Goal: Task Accomplishment & Management: Manage account settings

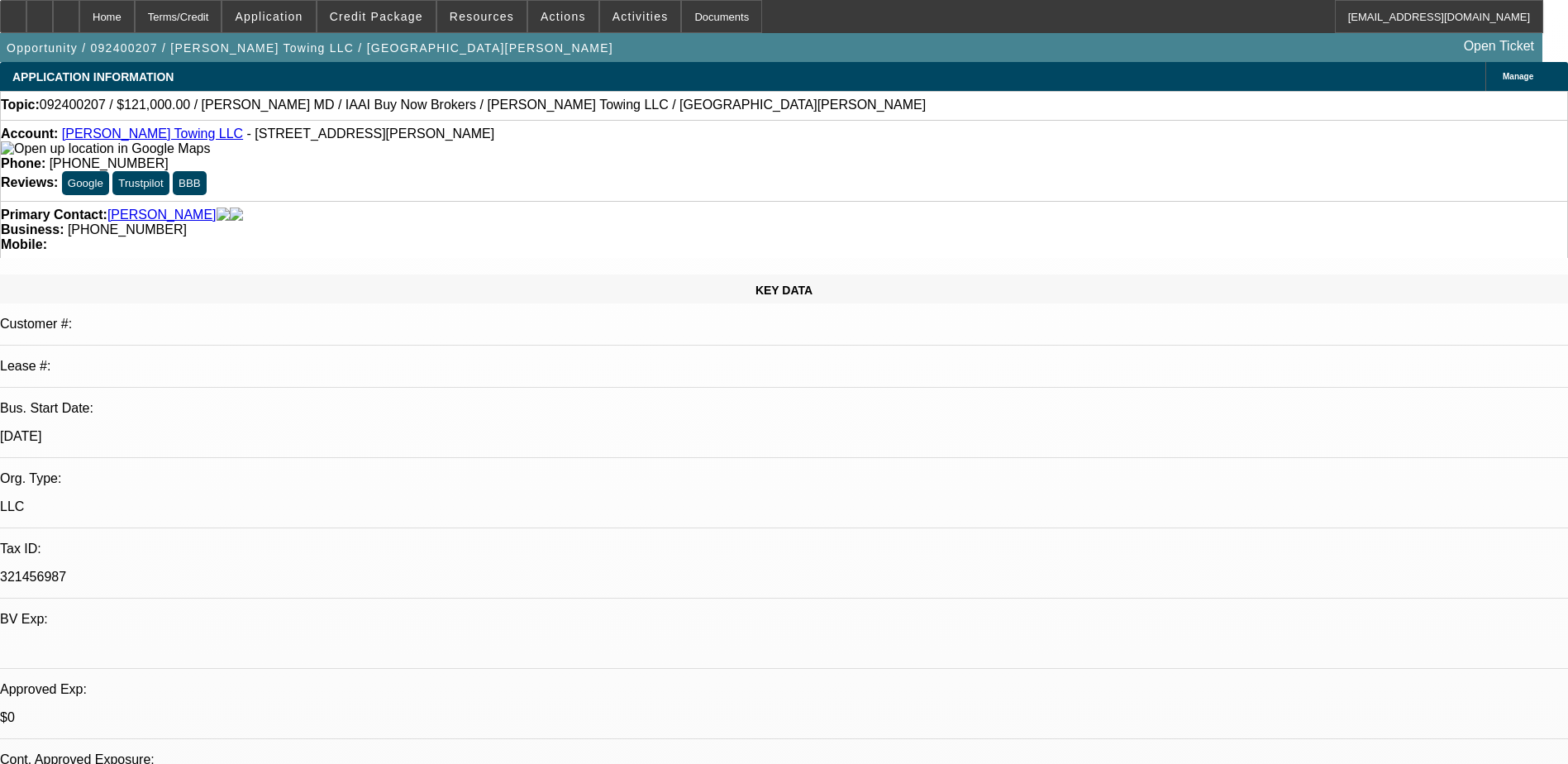
select select "0"
select select "1"
select select "2"
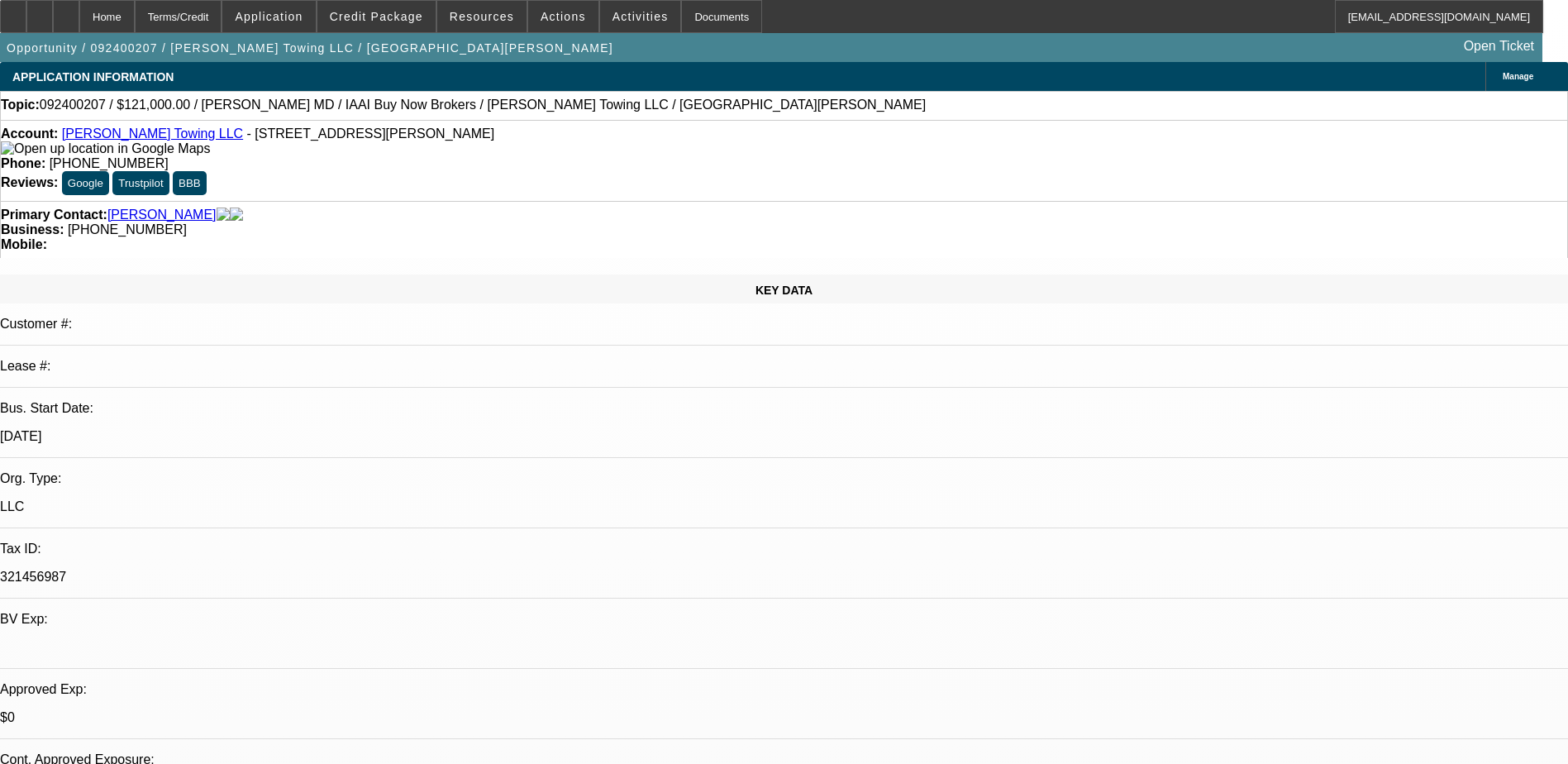
select select "6"
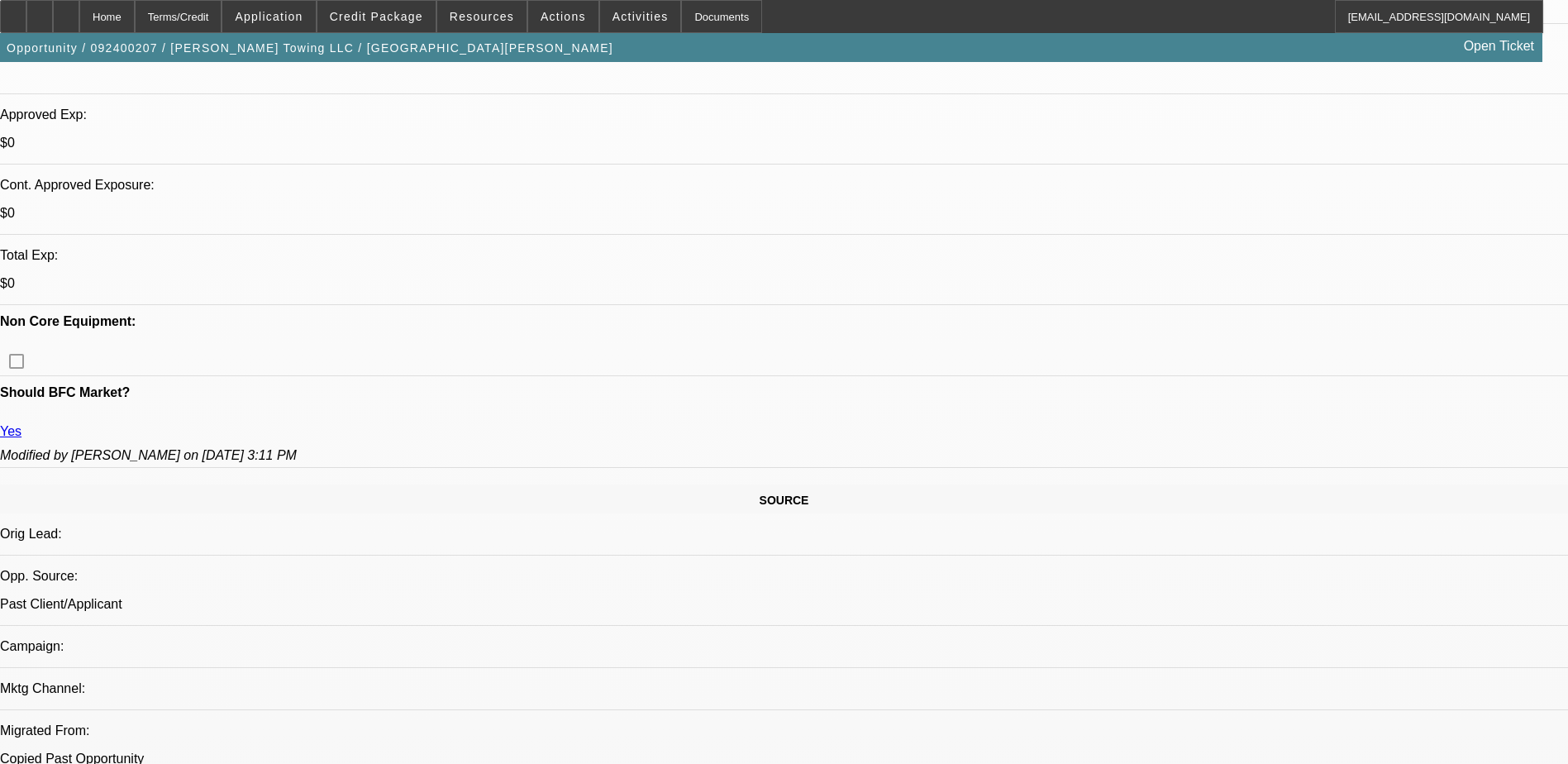
scroll to position [414, 0]
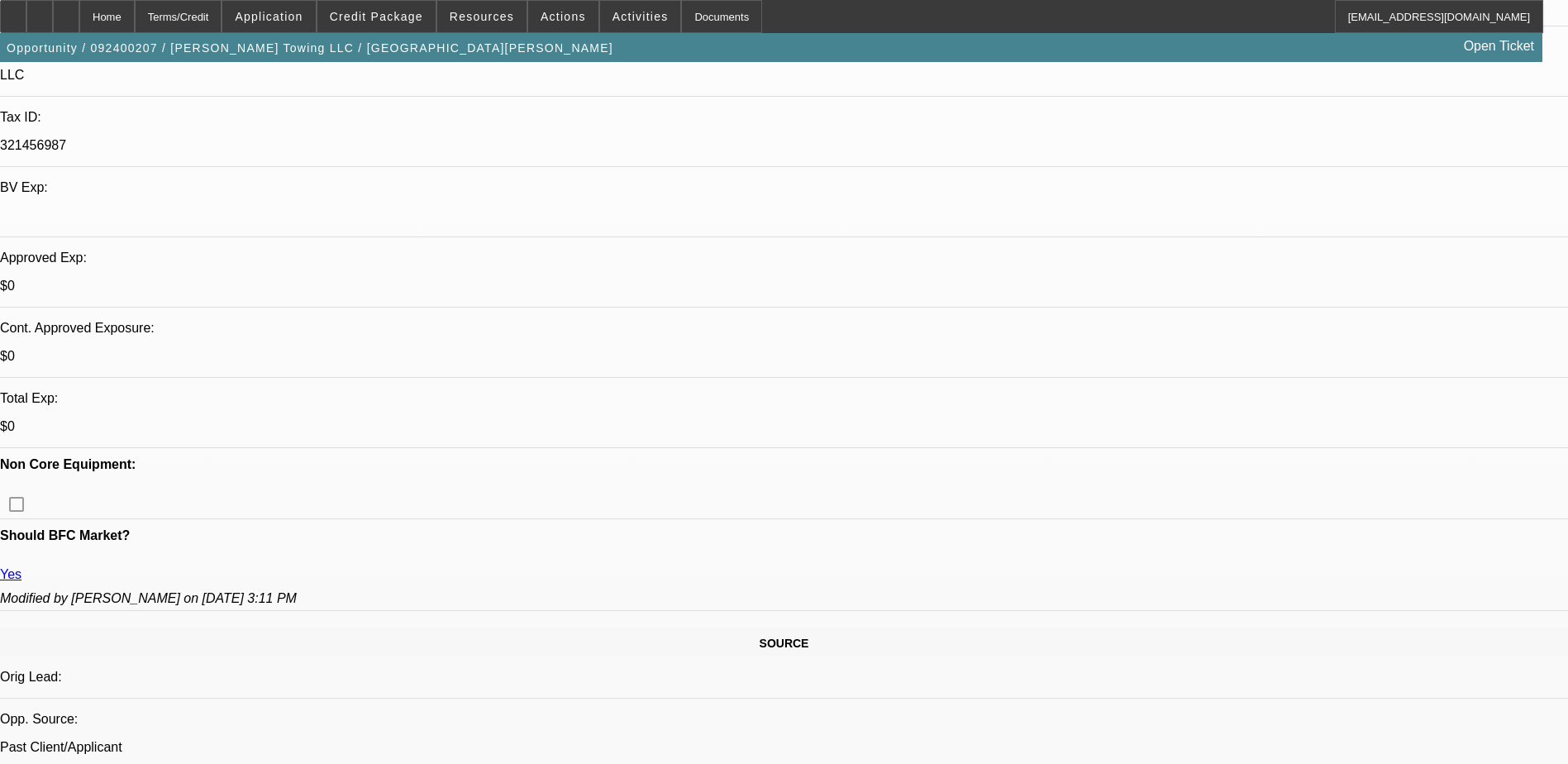
scroll to position [579, 0]
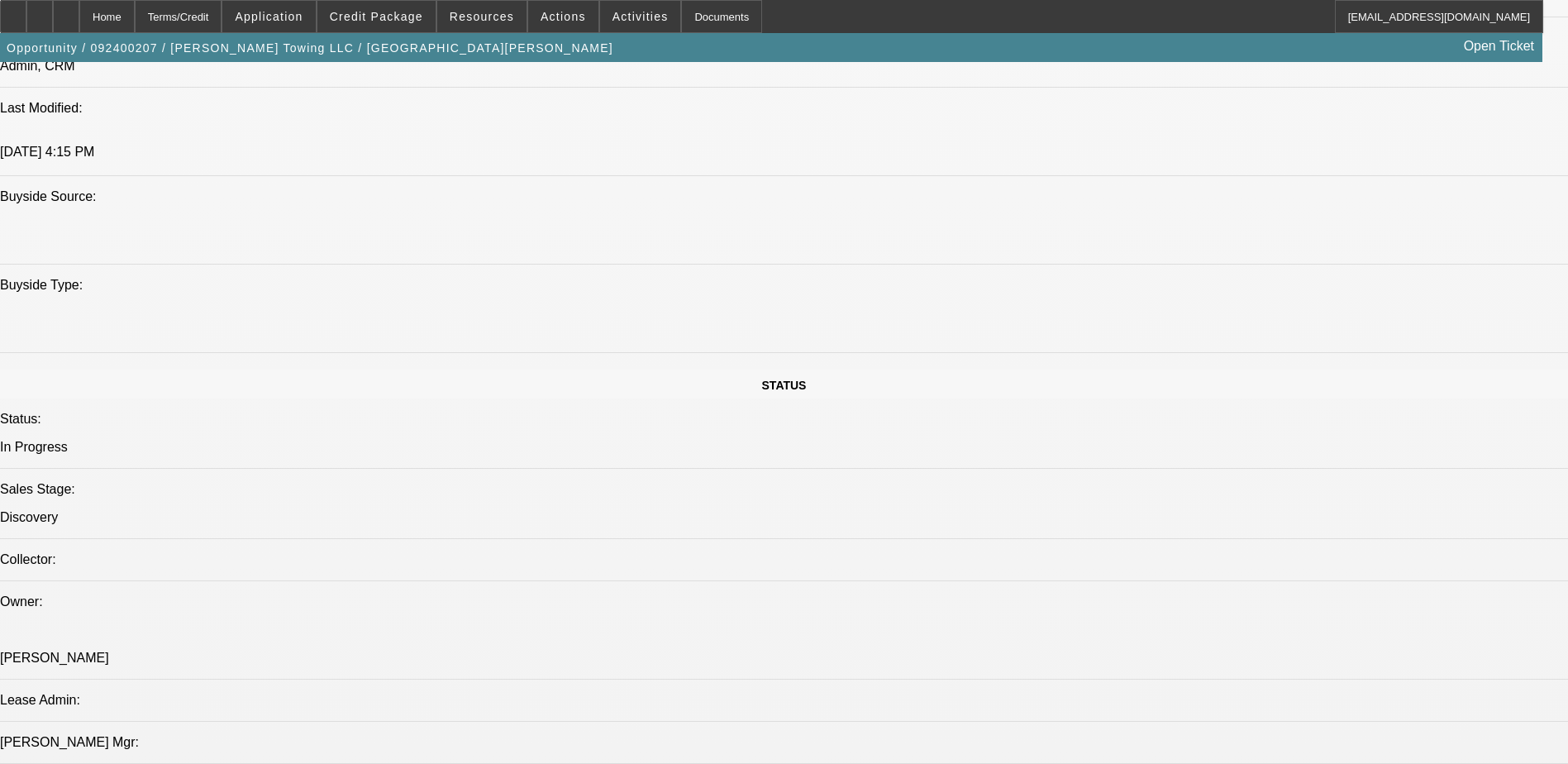
scroll to position [1405, 0]
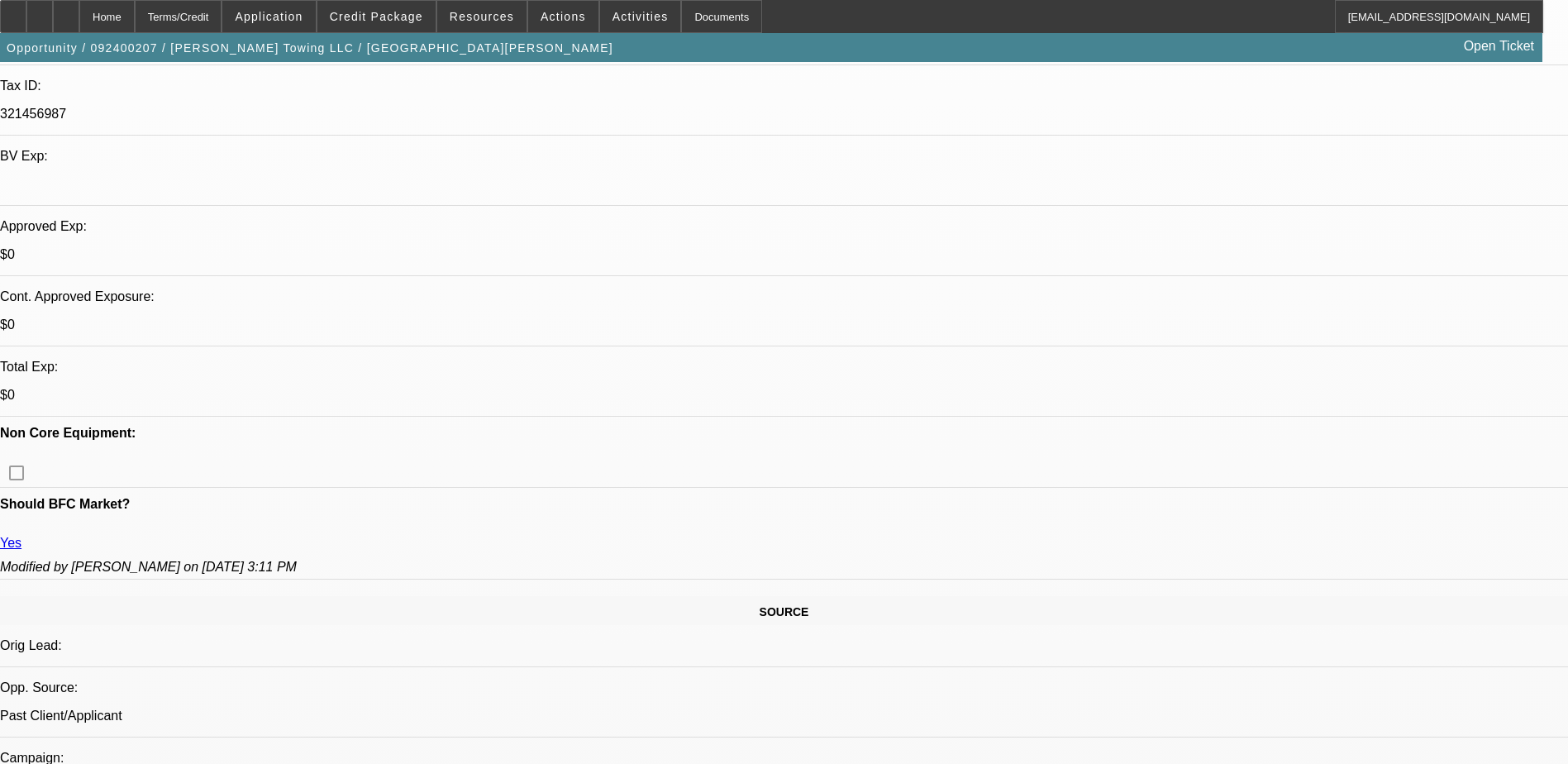
scroll to position [0, 0]
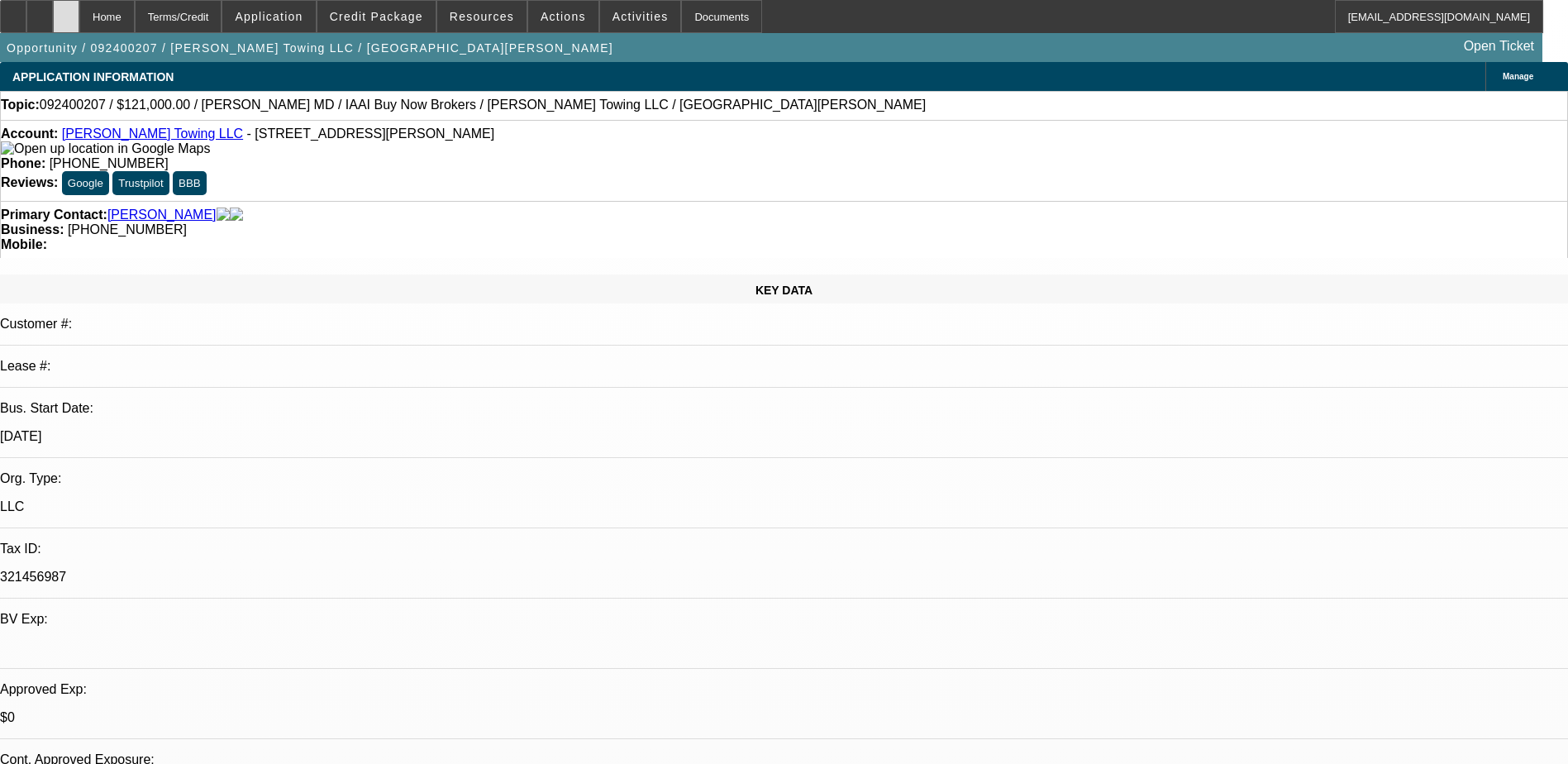
click at [66, 11] on icon at bounding box center [66, 11] width 0 height 0
select select "0"
select select "1"
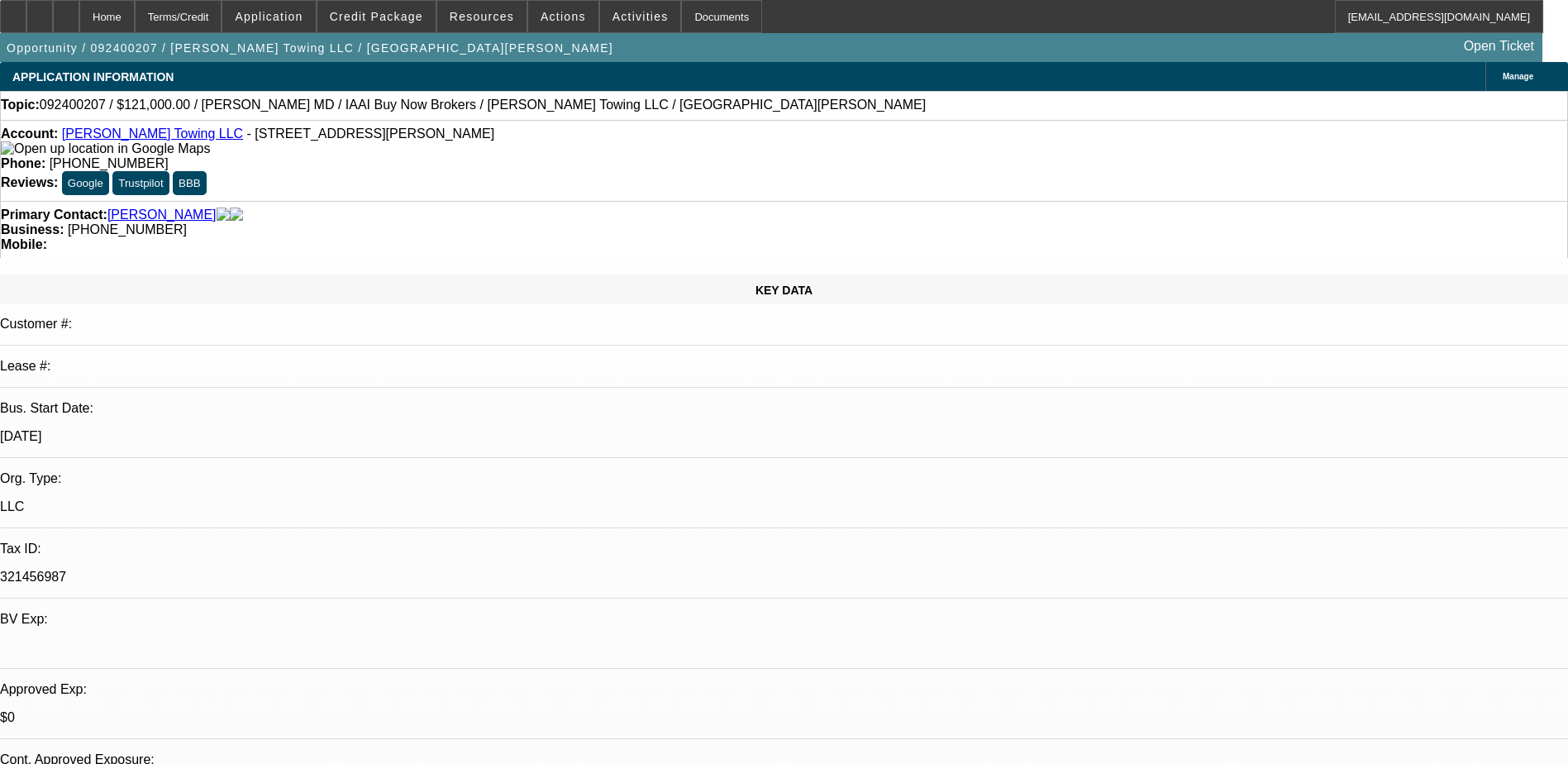
select select "2"
select select "6"
click at [127, 137] on link "Sinsley Towing LLC" at bounding box center [152, 133] width 181 height 14
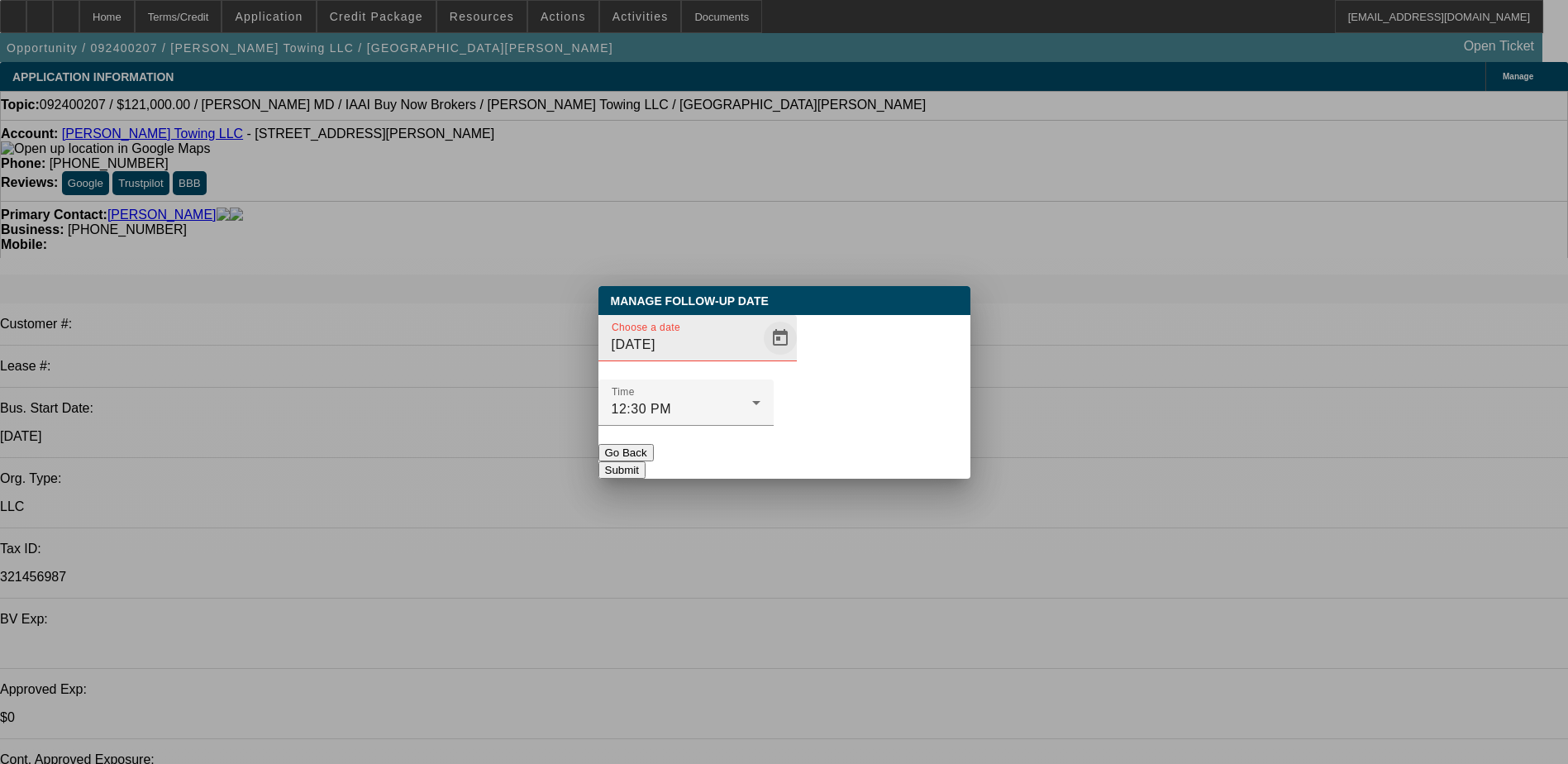
click at [760, 358] on span "Open calendar" at bounding box center [780, 337] width 40 height 40
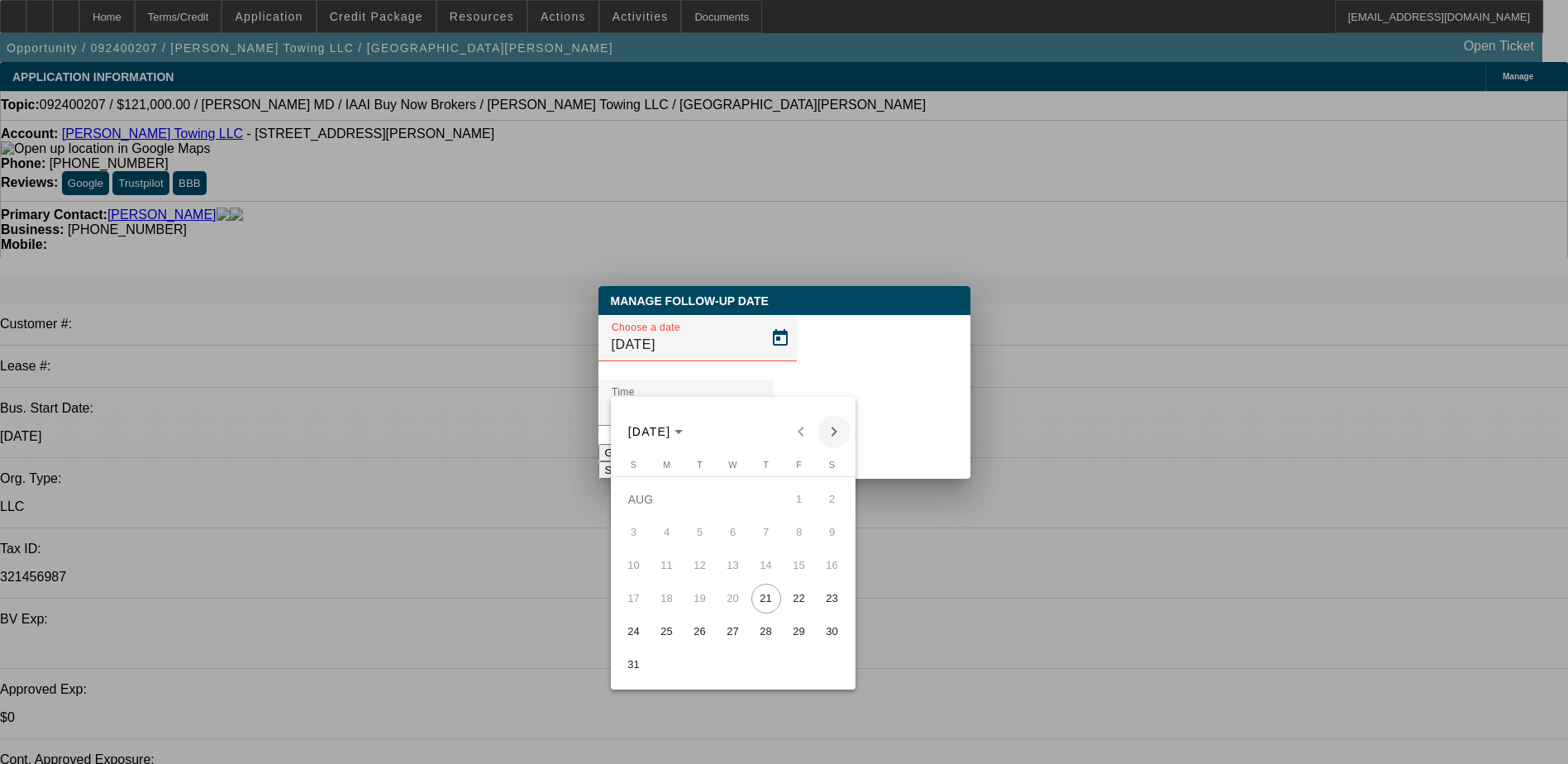
click at [826, 430] on span "Next month" at bounding box center [835, 432] width 33 height 33
click at [826, 430] on div "SEP 2025 SEP 2025" at bounding box center [733, 432] width 236 height 33
click at [825, 429] on div "SEP 2025 SEP 2025" at bounding box center [733, 432] width 236 height 33
click at [797, 432] on span "Previous month" at bounding box center [801, 432] width 33 height 33
click at [804, 608] on span "22" at bounding box center [799, 599] width 30 height 30
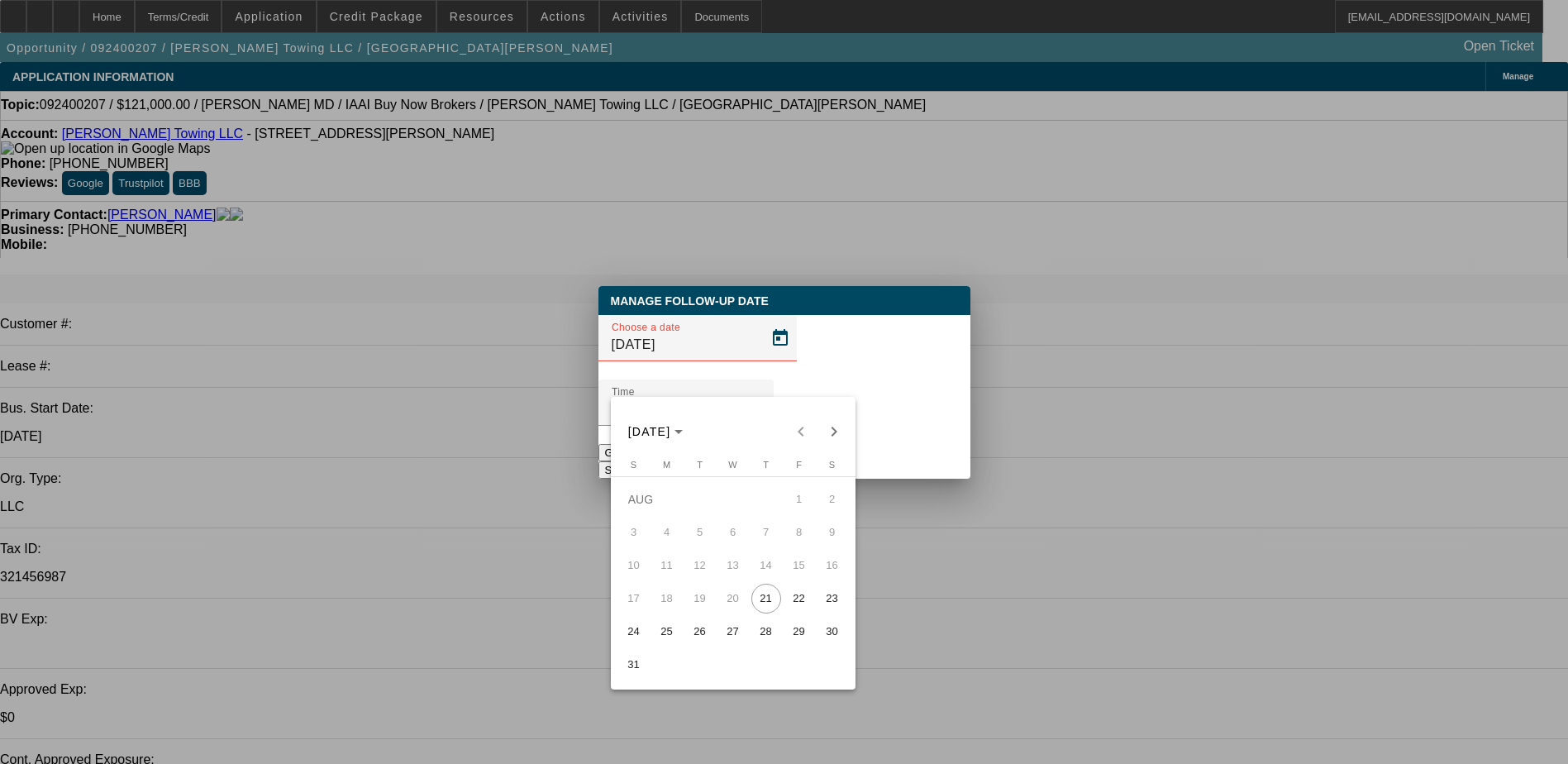
type input "[DATE]"
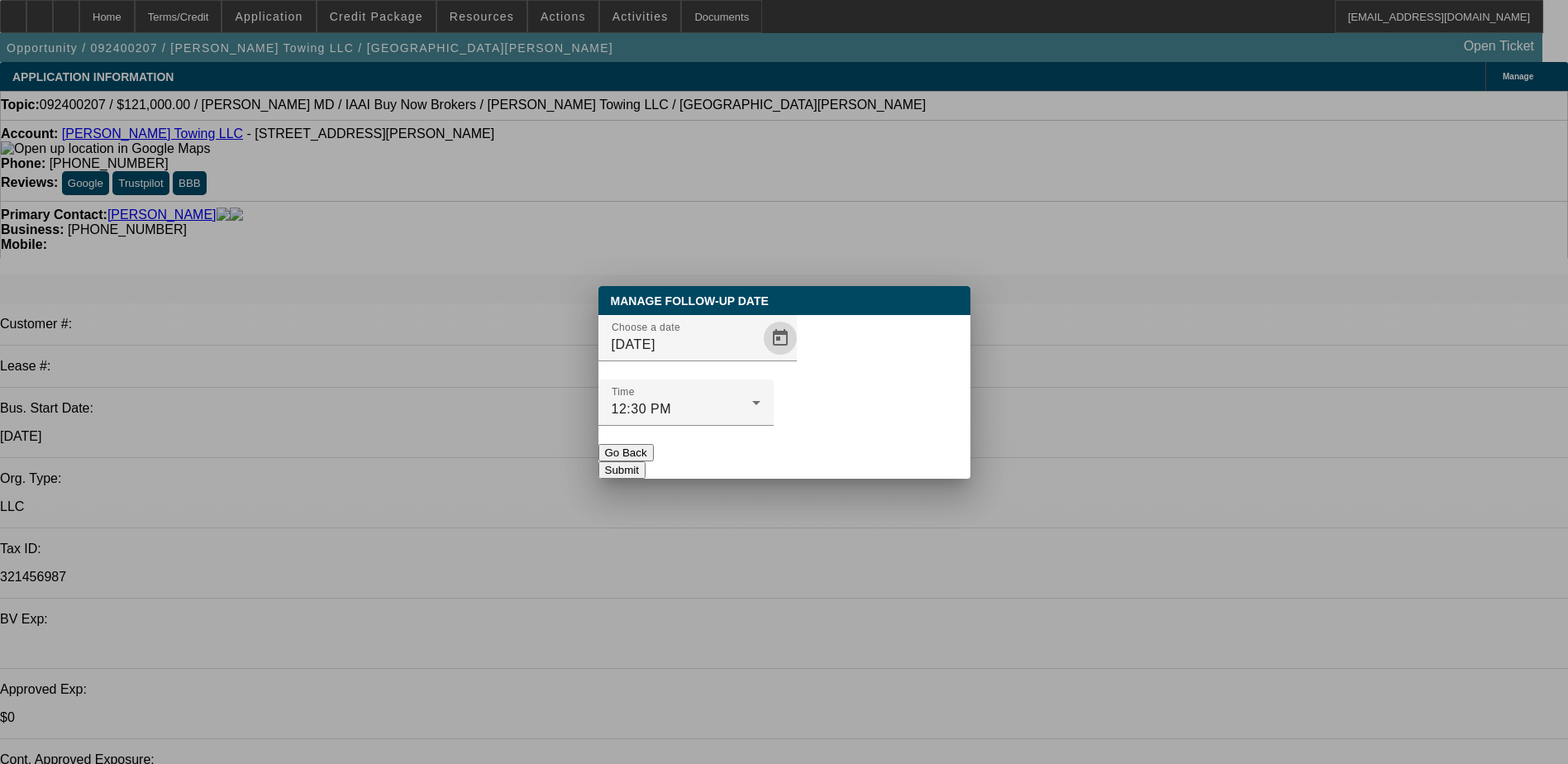
click at [646, 461] on button "Submit" at bounding box center [622, 469] width 47 height 18
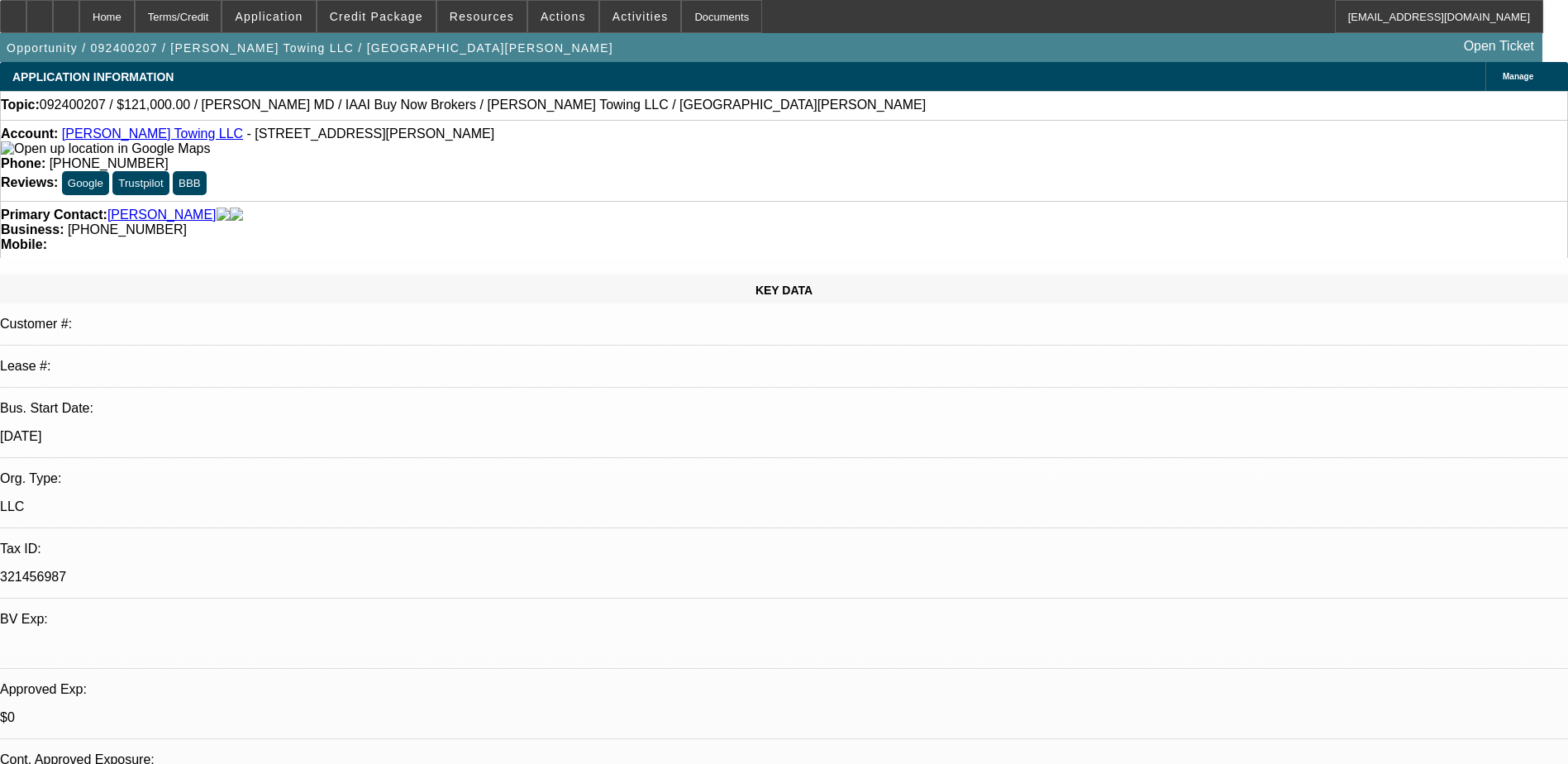
click at [143, 138] on link "[PERSON_NAME] Towing LLC" at bounding box center [152, 133] width 181 height 14
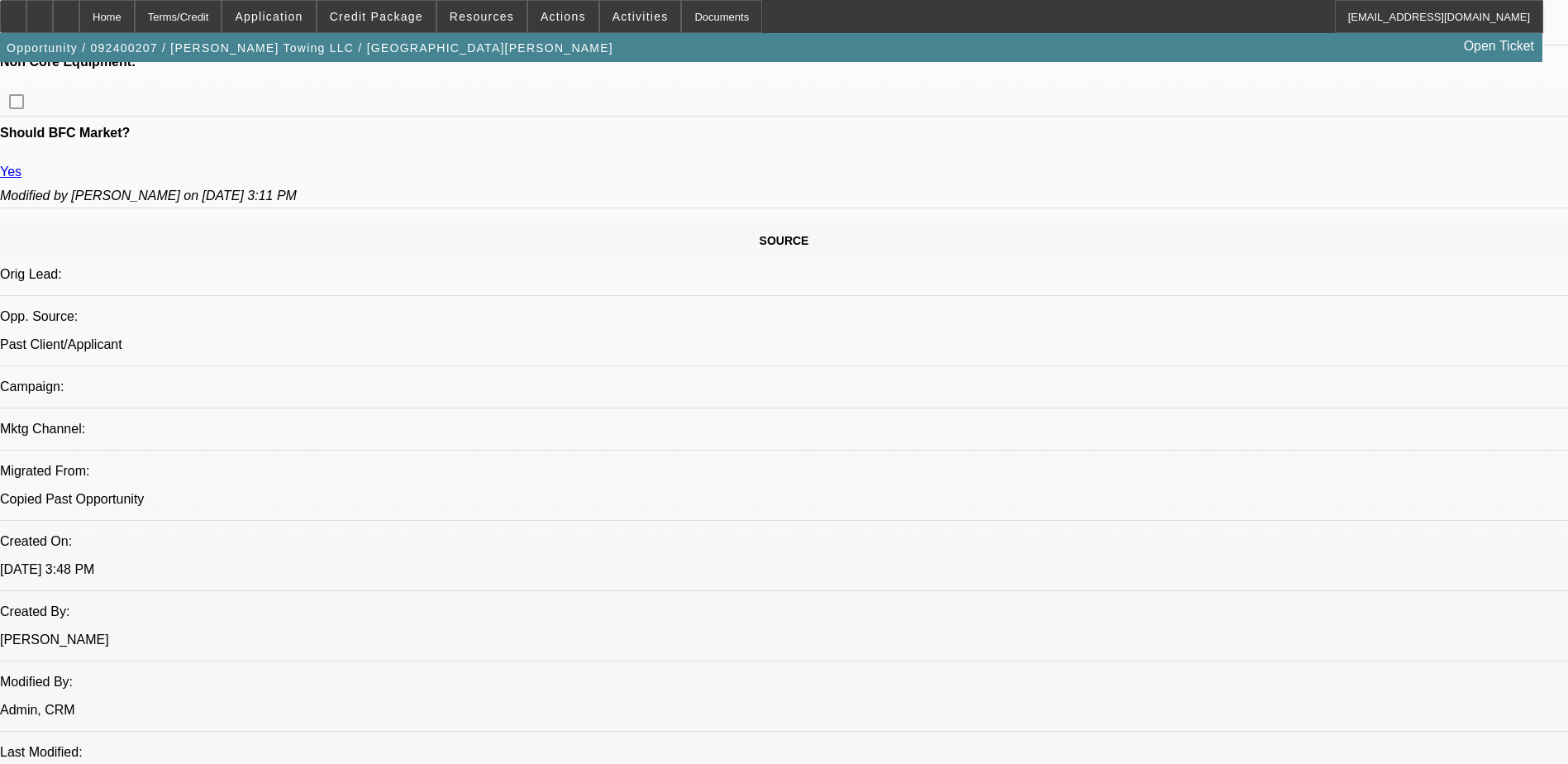
scroll to position [744, 0]
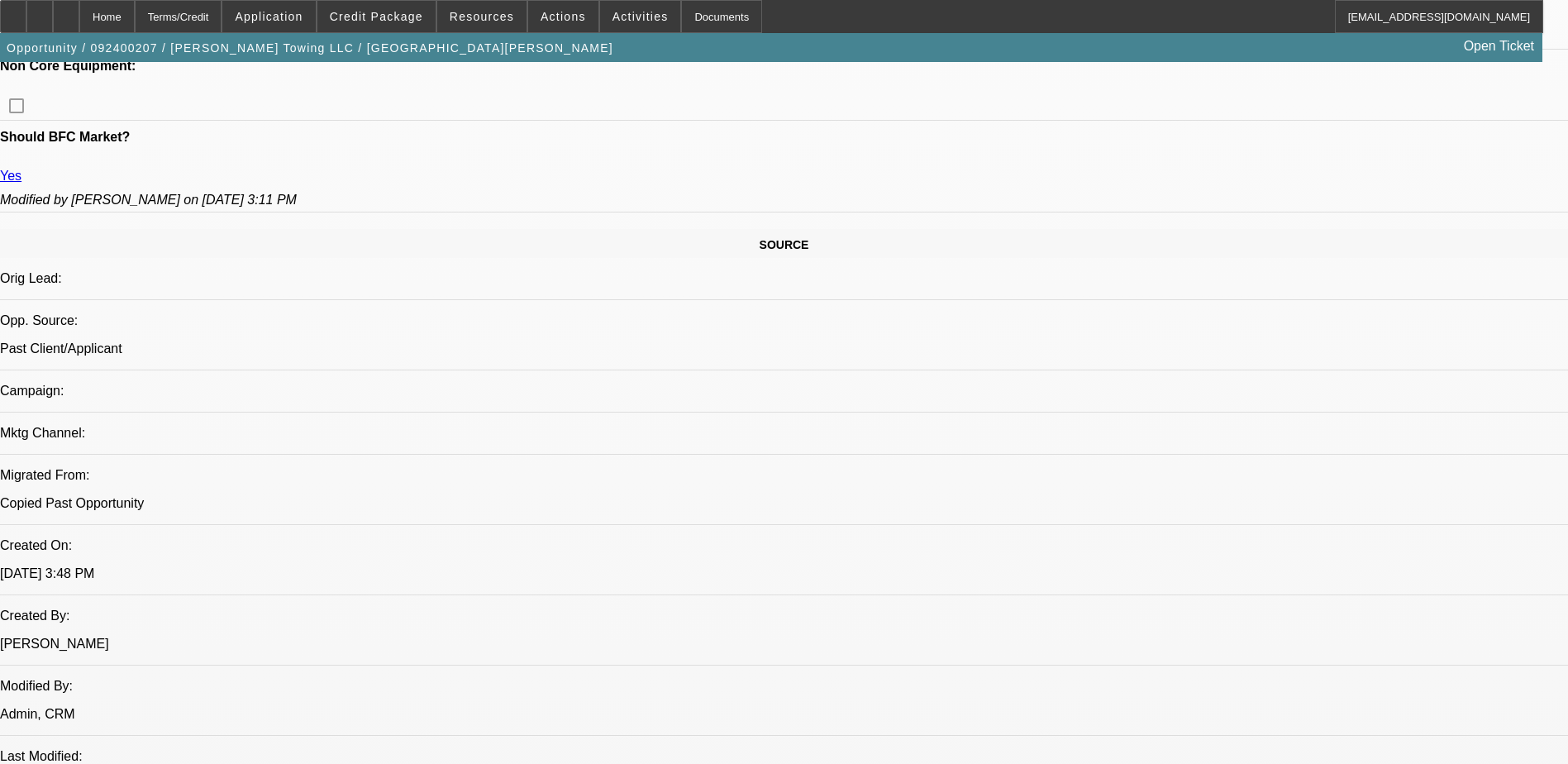
scroll to position [662, 0]
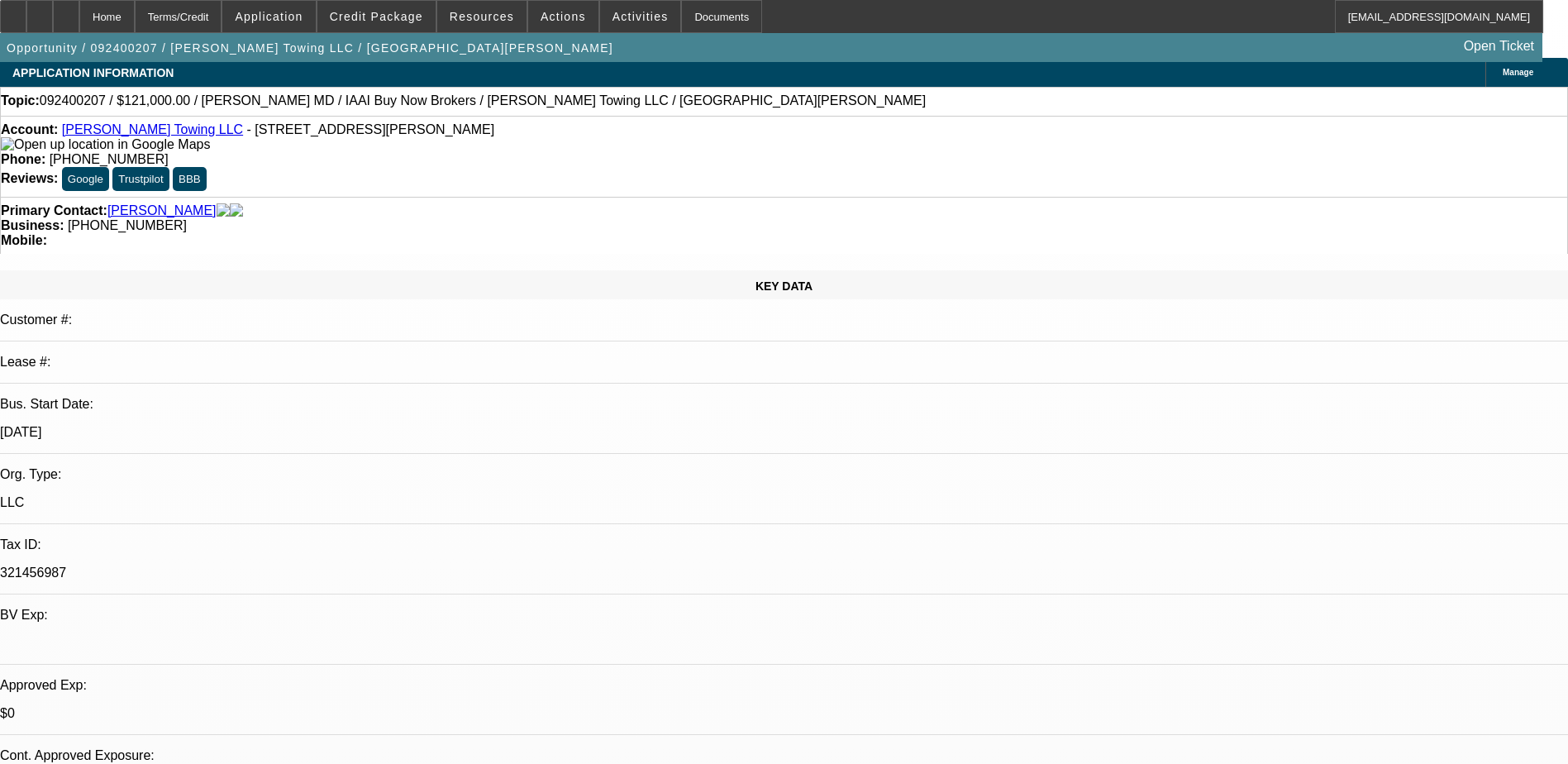
scroll to position [0, 0]
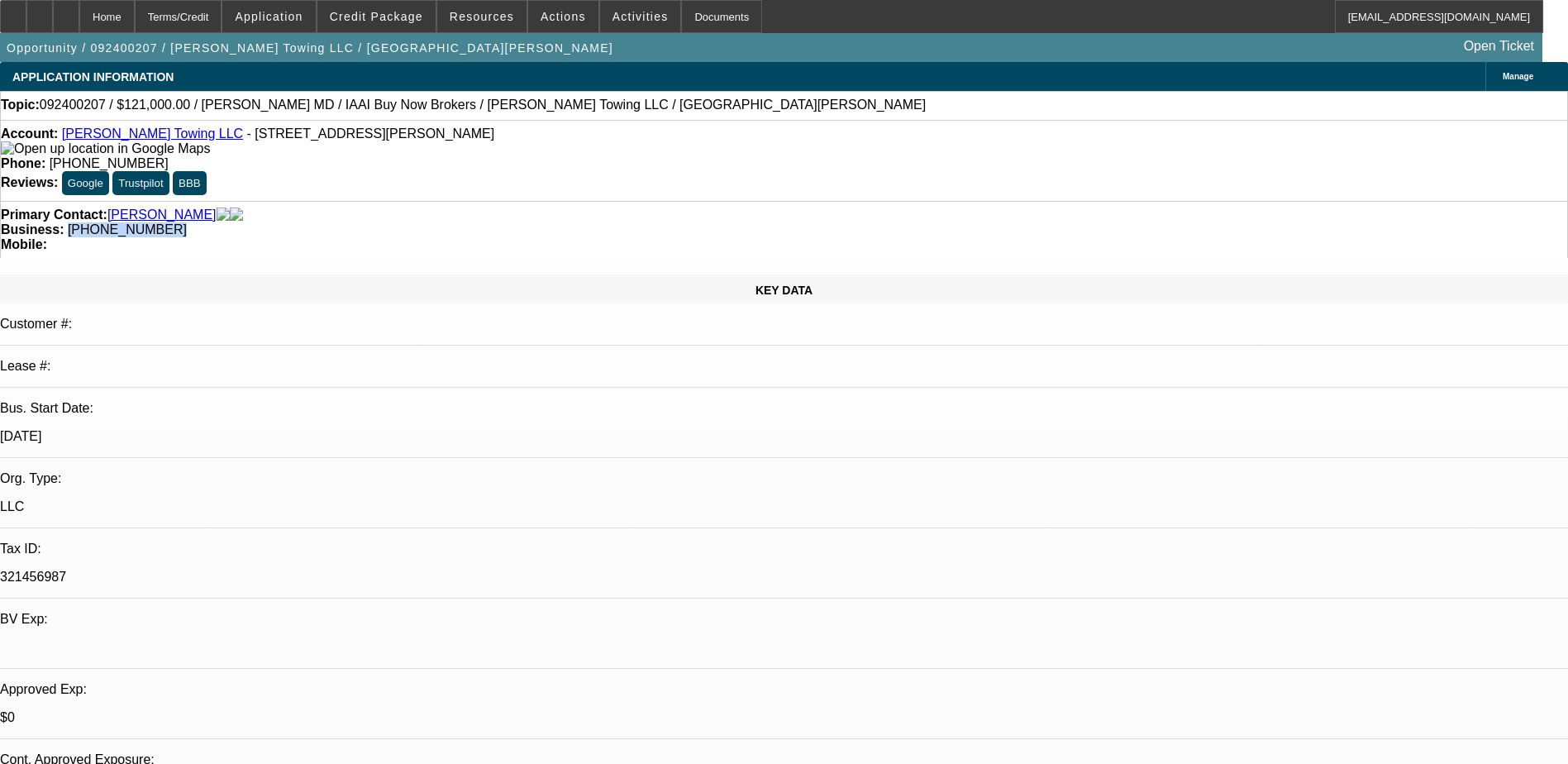
drag, startPoint x: 675, startPoint y: 181, endPoint x: 588, endPoint y: 190, distance: 87.5
click at [588, 222] on div "Business: (330) 332-1774" at bounding box center [784, 230] width 1567 height 15
copy span "[PHONE_NUMBER]"
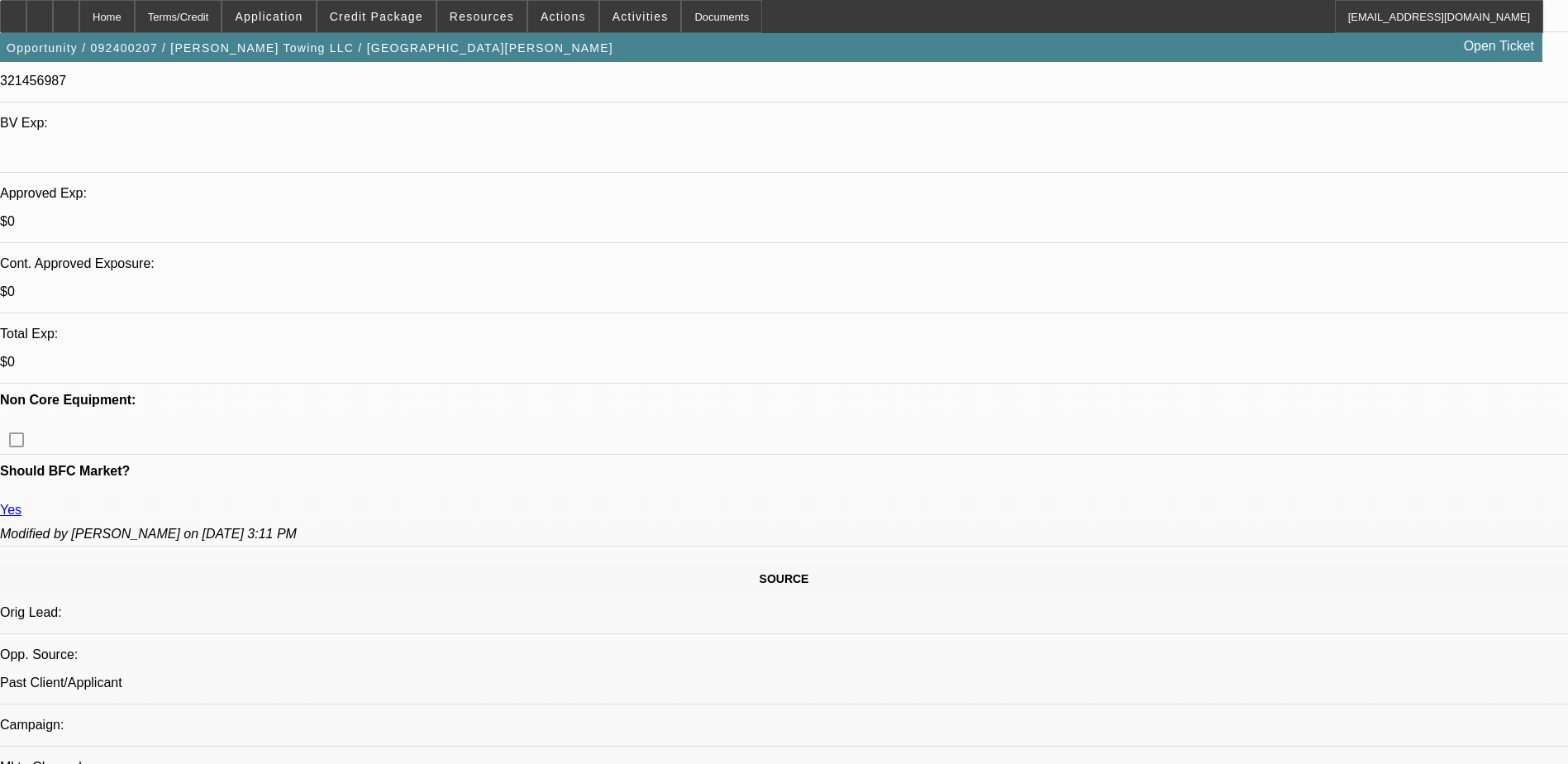
scroll to position [320, 0]
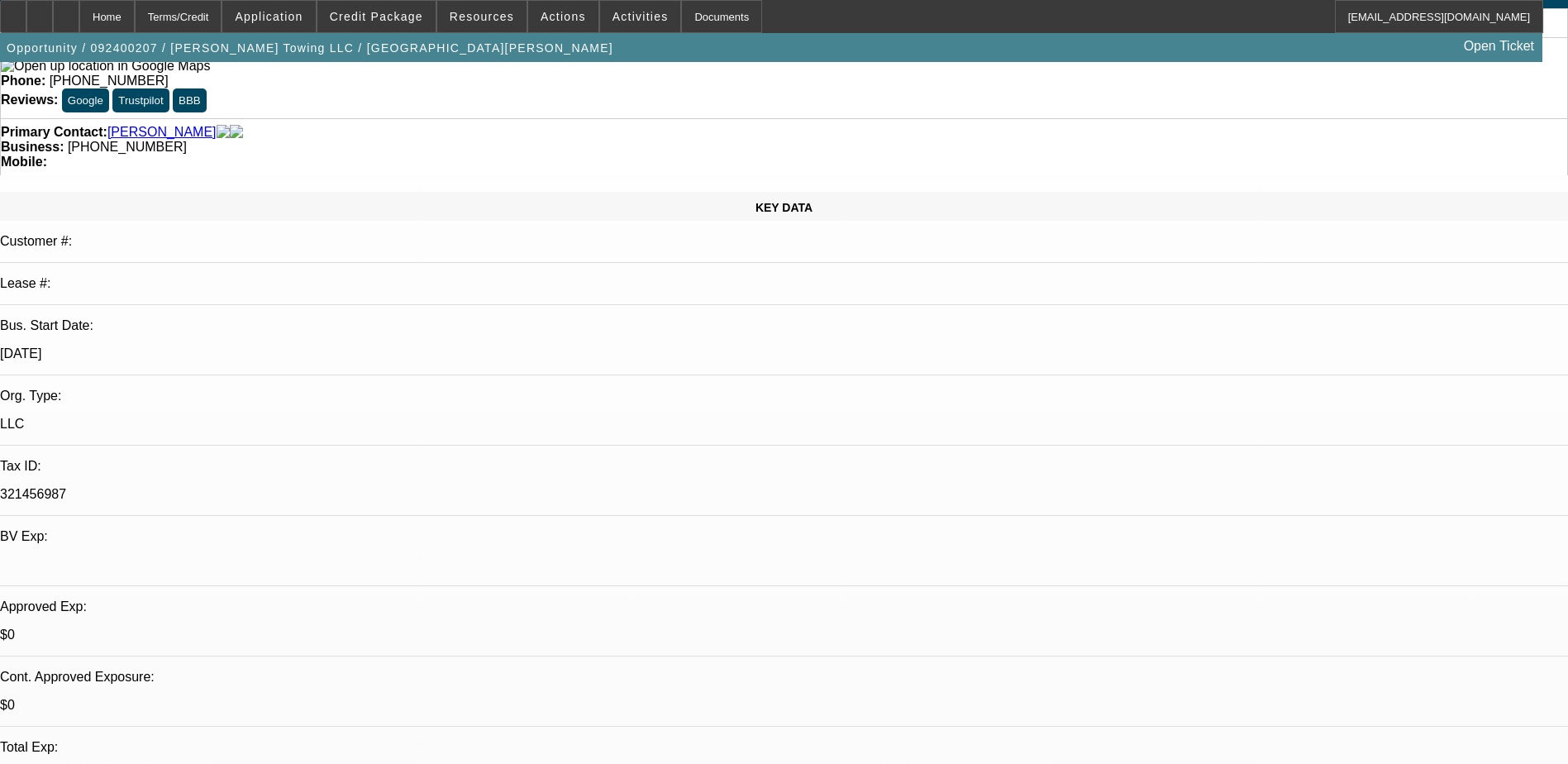
scroll to position [237, 0]
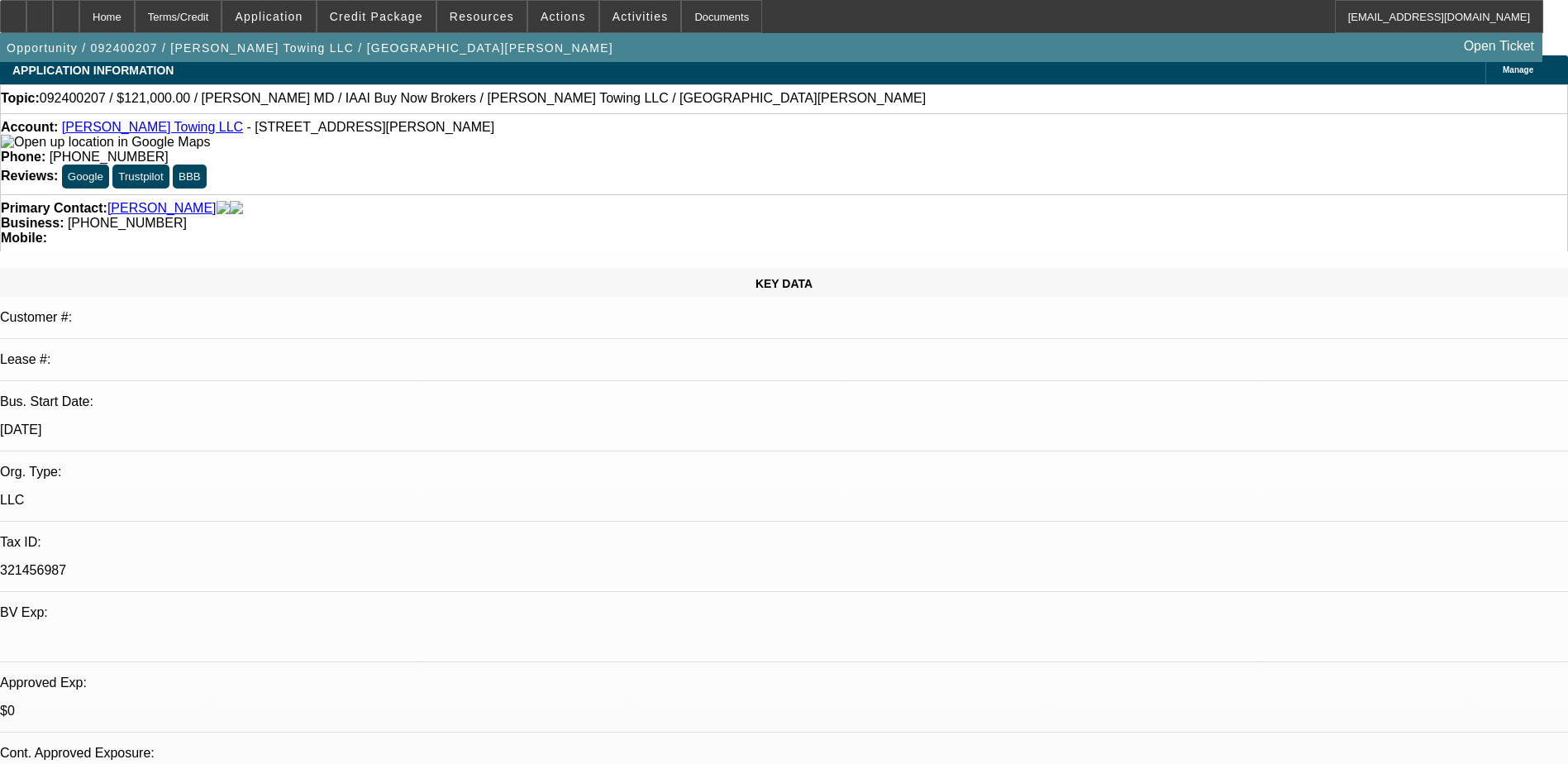
scroll to position [0, 0]
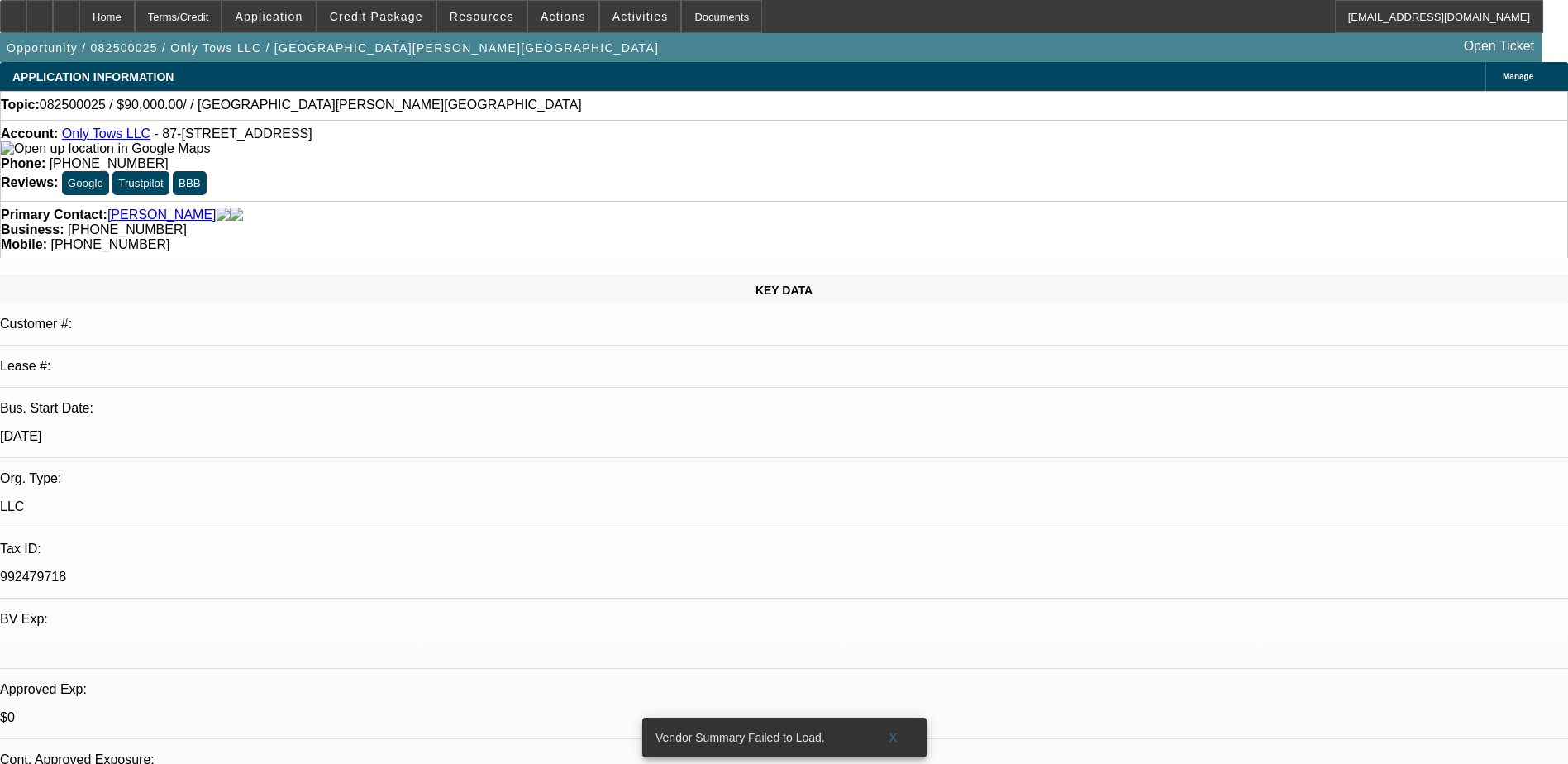
select select "0"
select select "2"
select select "0.1"
select select "4"
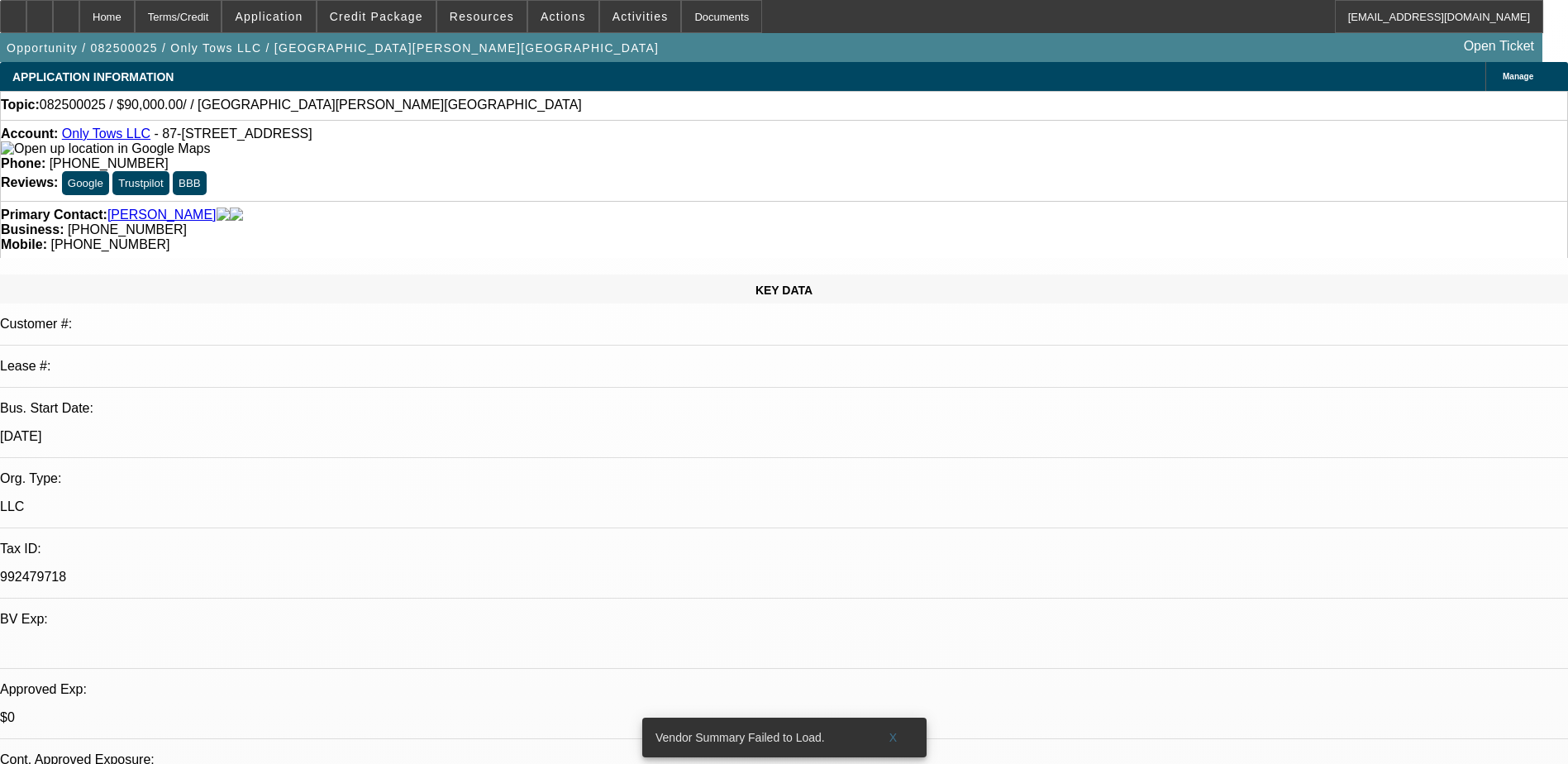
scroll to position [320, 0]
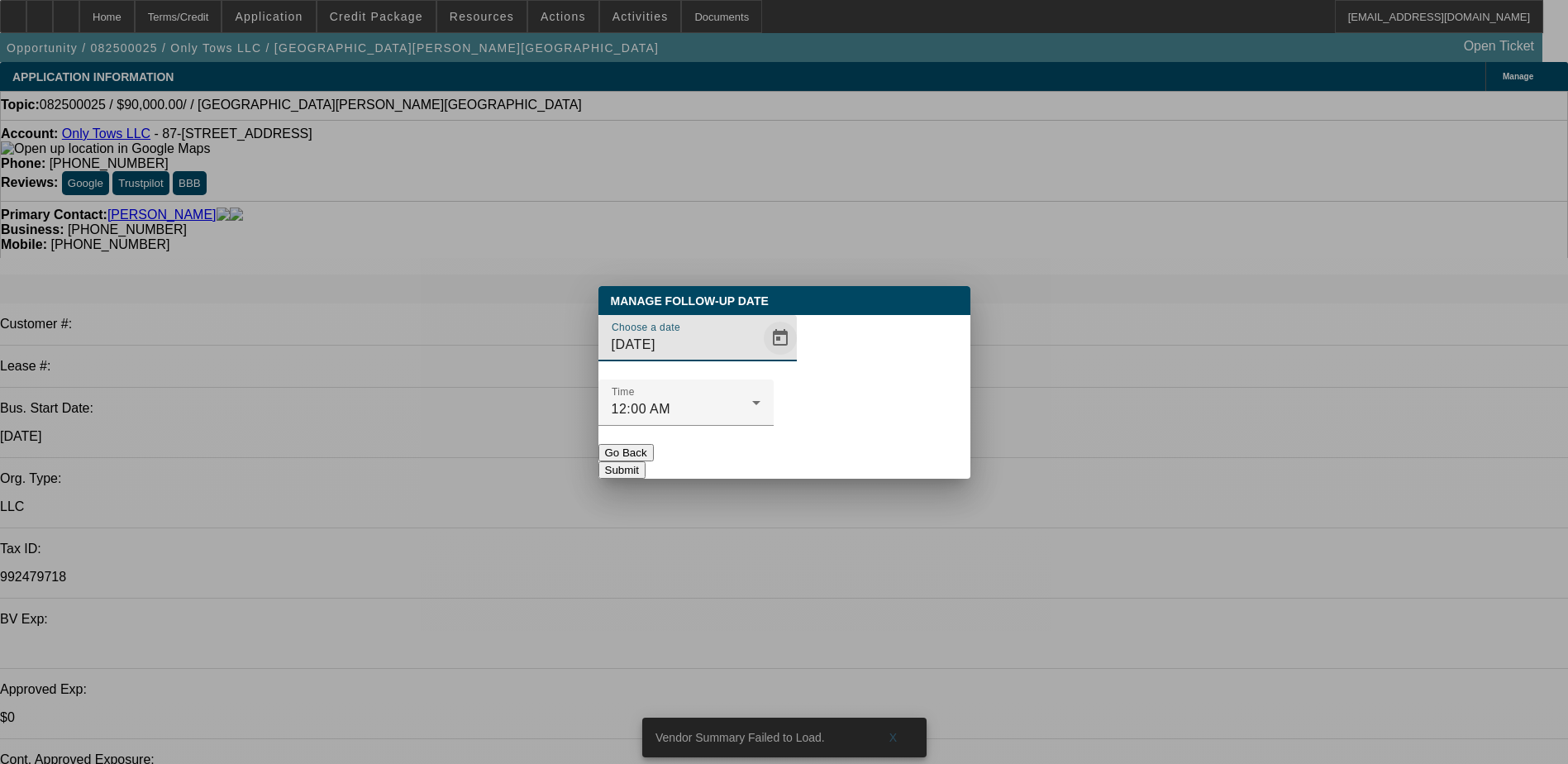
click at [760, 358] on span "Open calendar" at bounding box center [780, 337] width 40 height 40
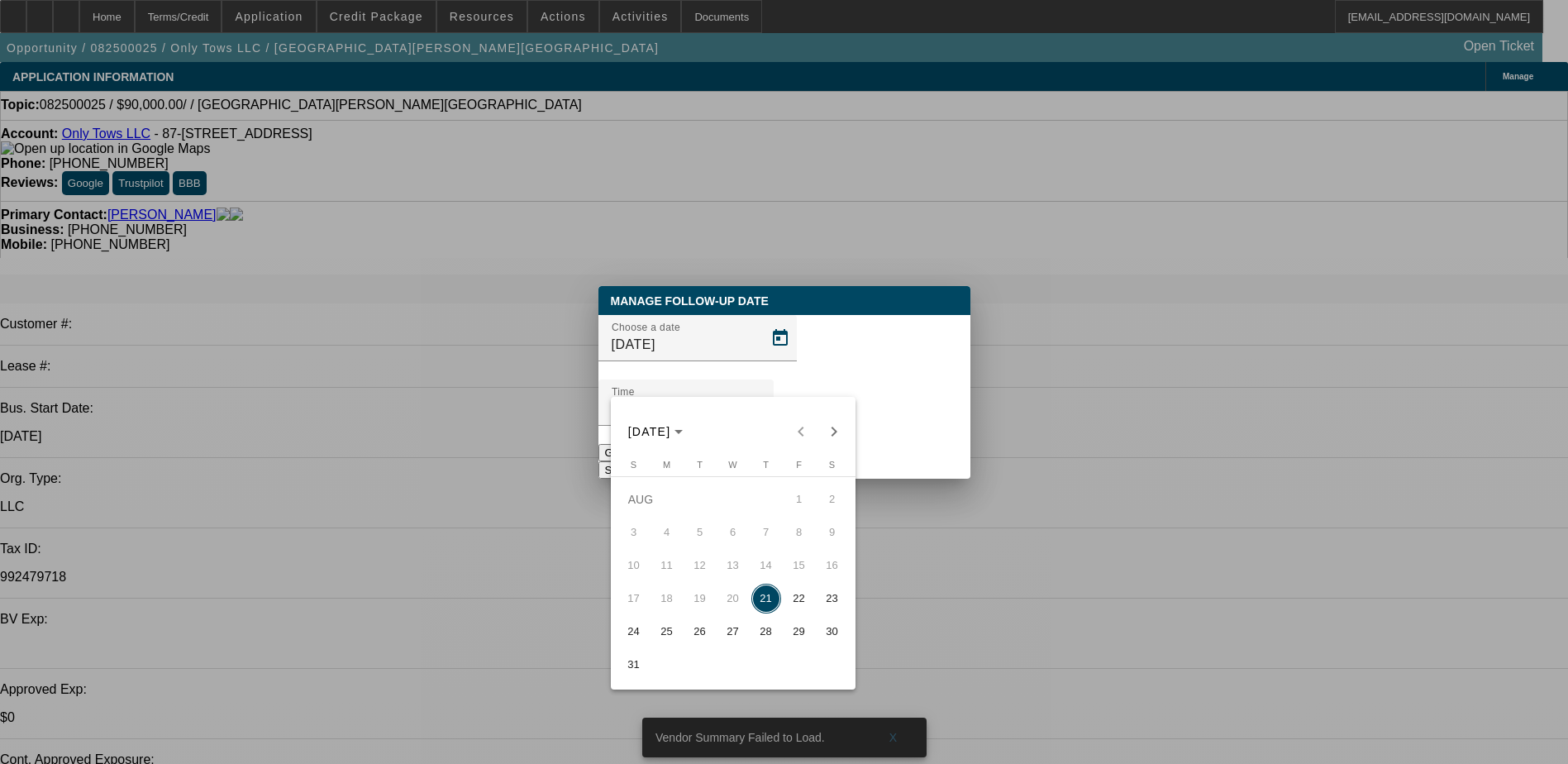
click at [807, 604] on span "22" at bounding box center [799, 599] width 30 height 30
type input "[DATE]"
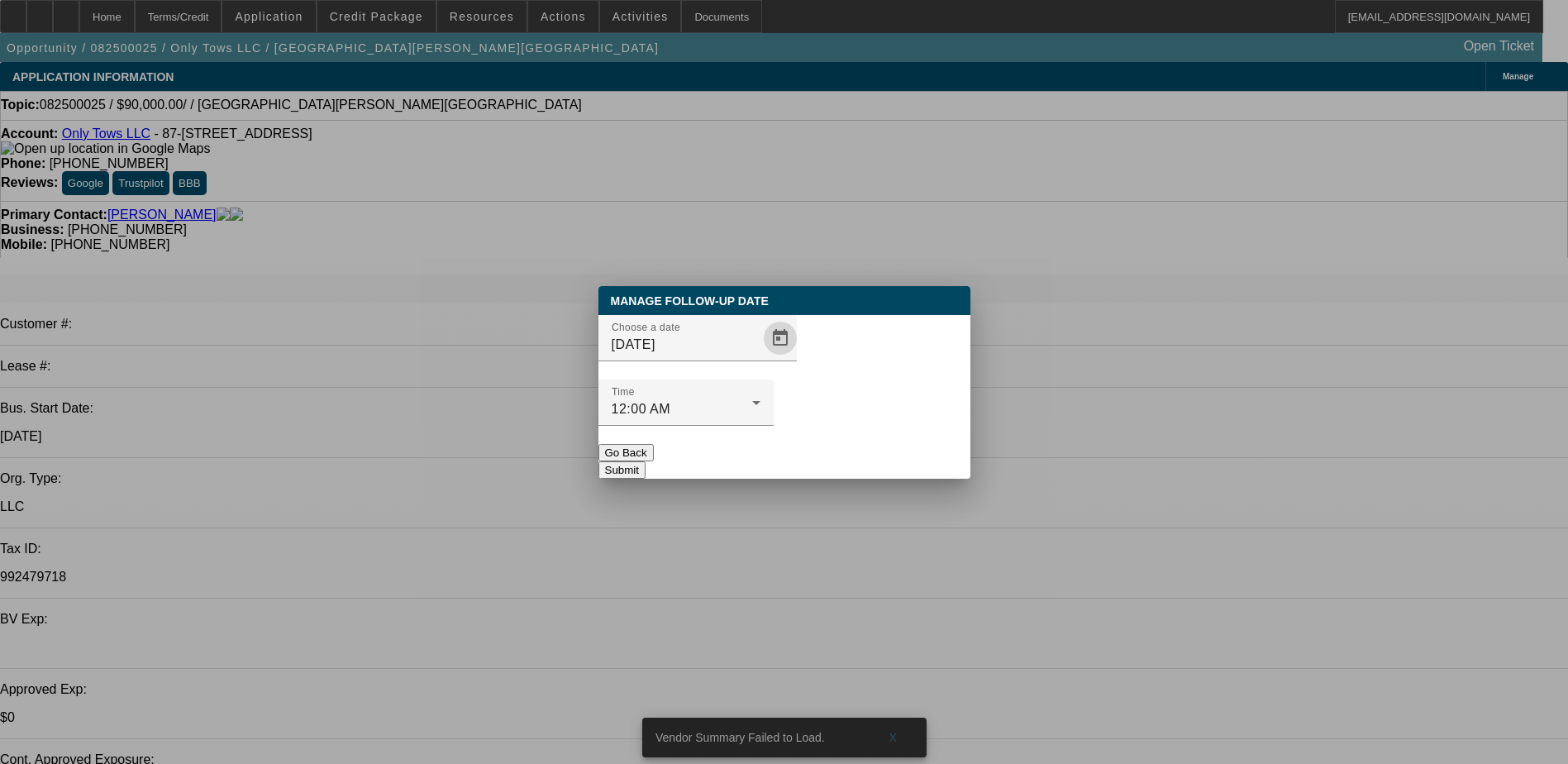
click at [646, 461] on button "Submit" at bounding box center [622, 469] width 47 height 18
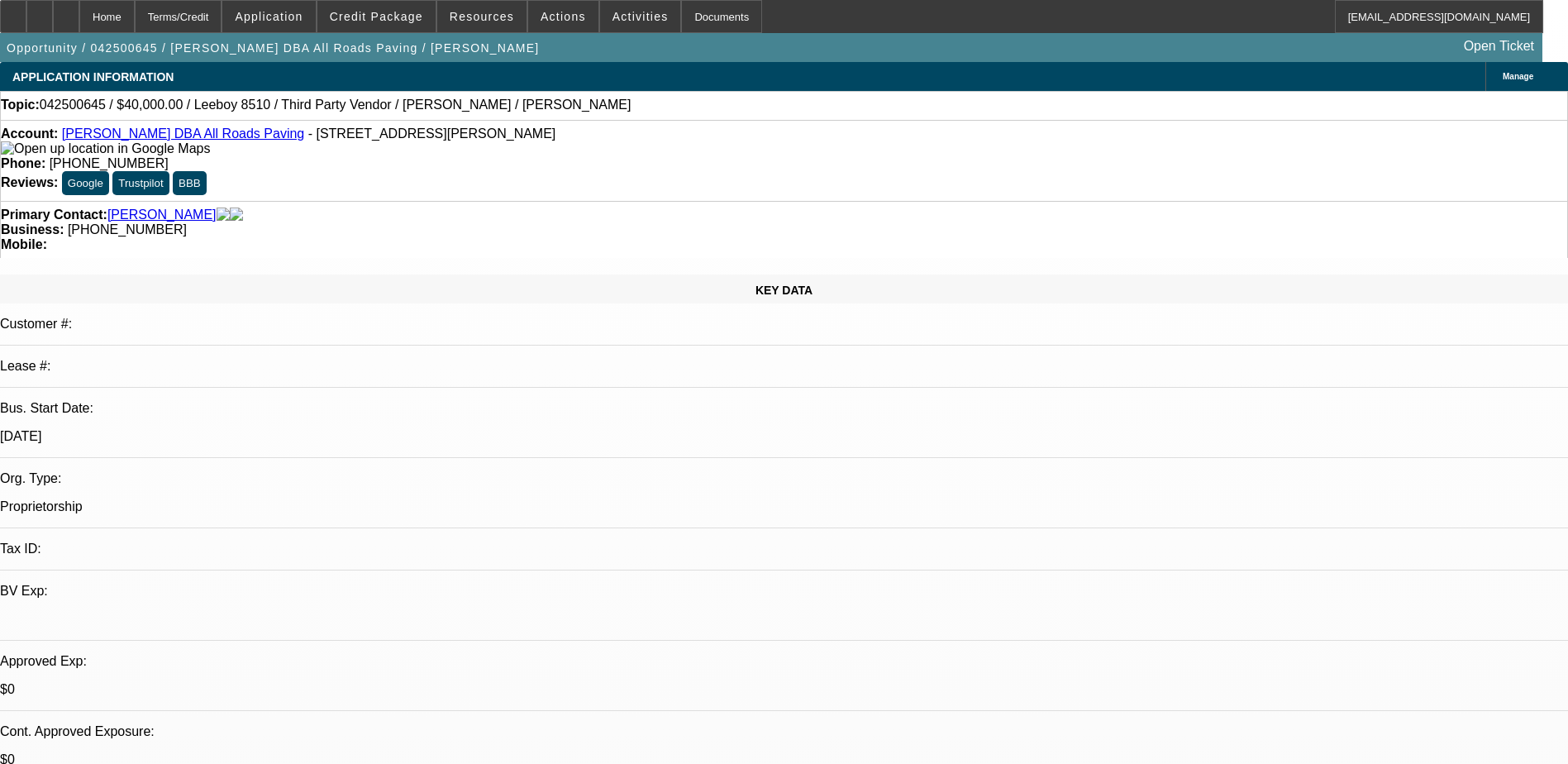
select select "0"
select select "3"
select select "0.1"
select select "5"
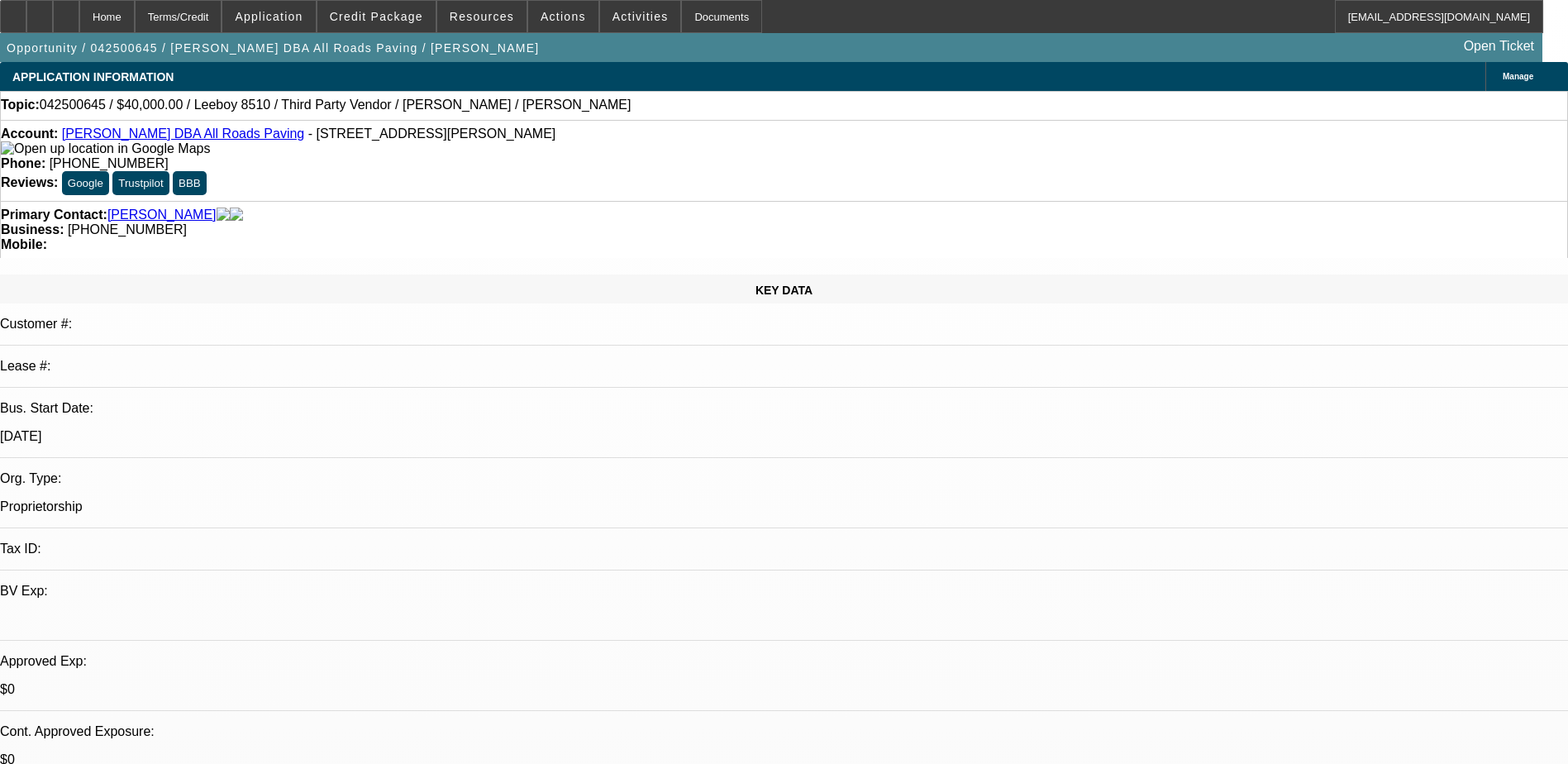
select select "0"
select select "3"
select select "0.1"
select select "5"
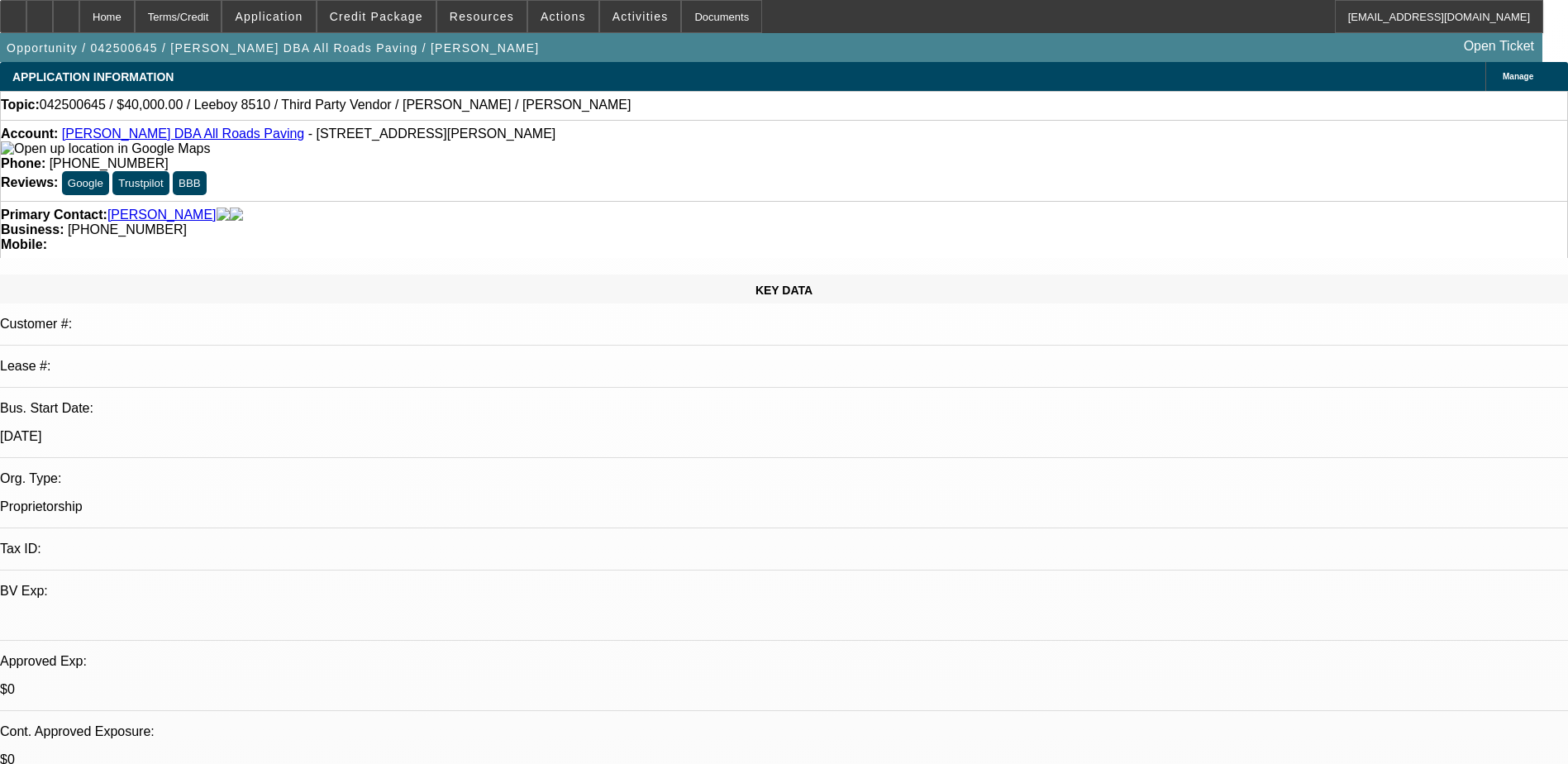
select select "0"
select select "3"
select select "0.1"
select select "4"
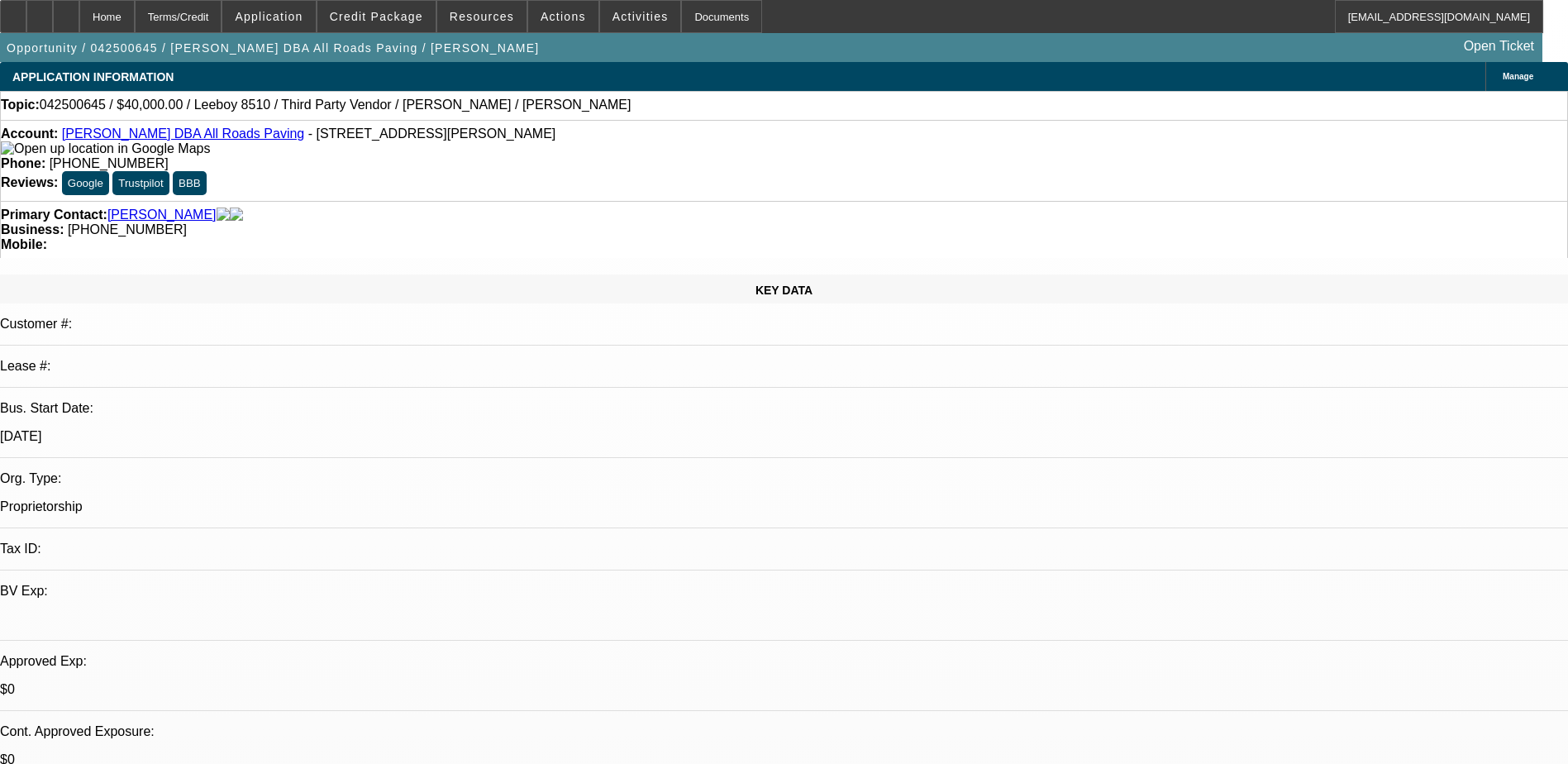
select select "0"
select select "3"
select select "0.1"
select select "4"
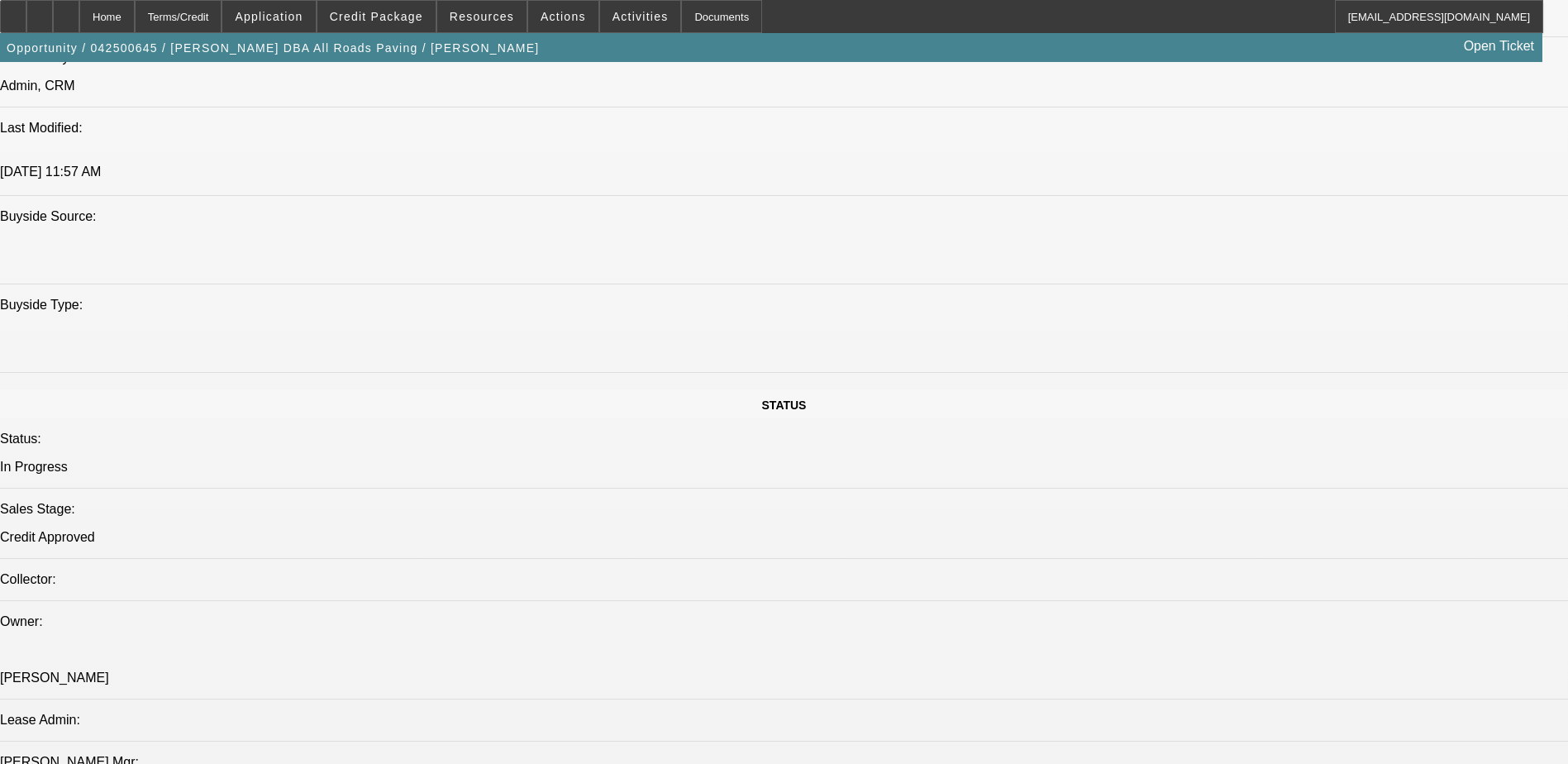
scroll to position [1157, 0]
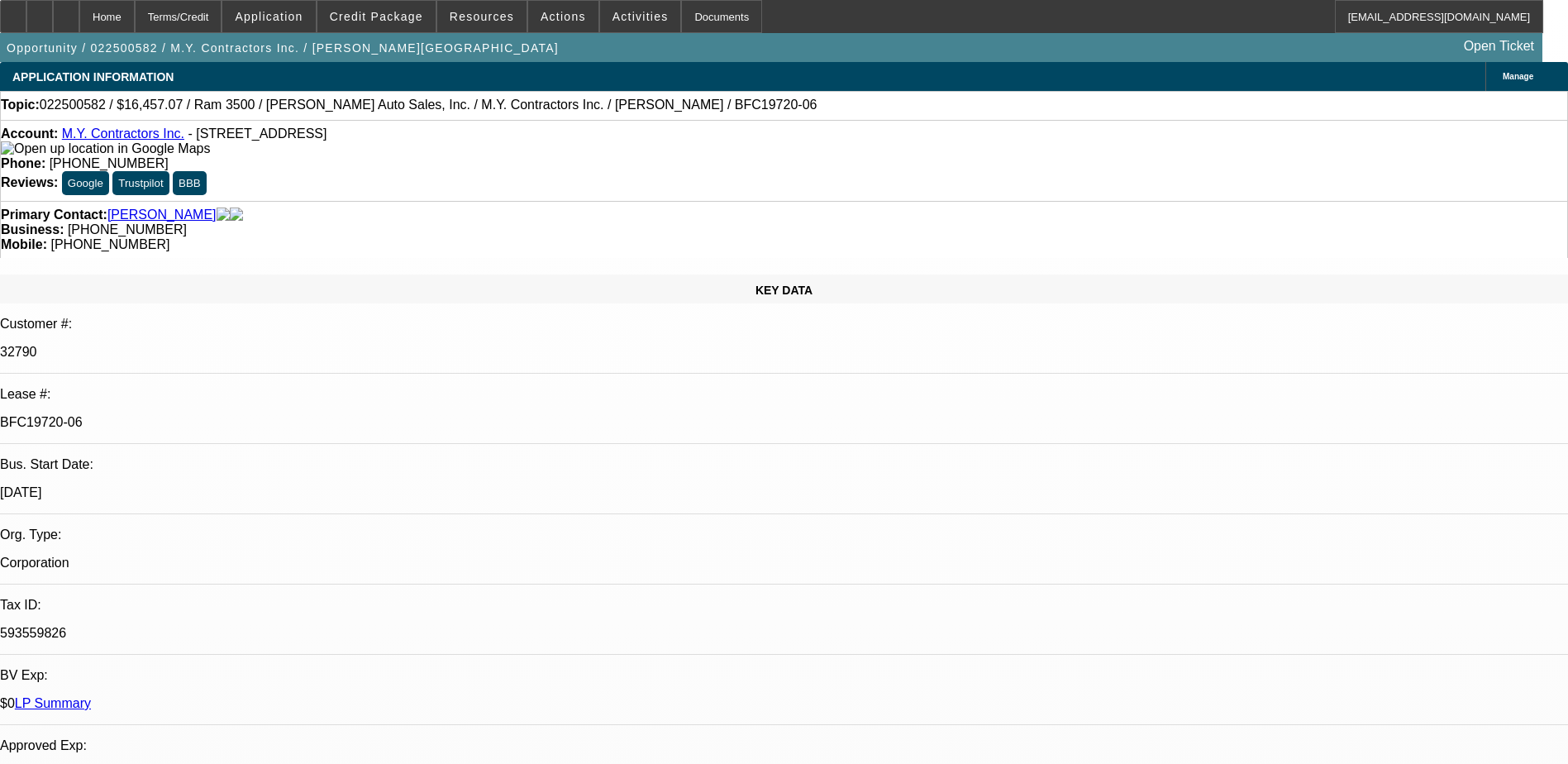
select select "0"
select select "3"
select select "0"
select select "6"
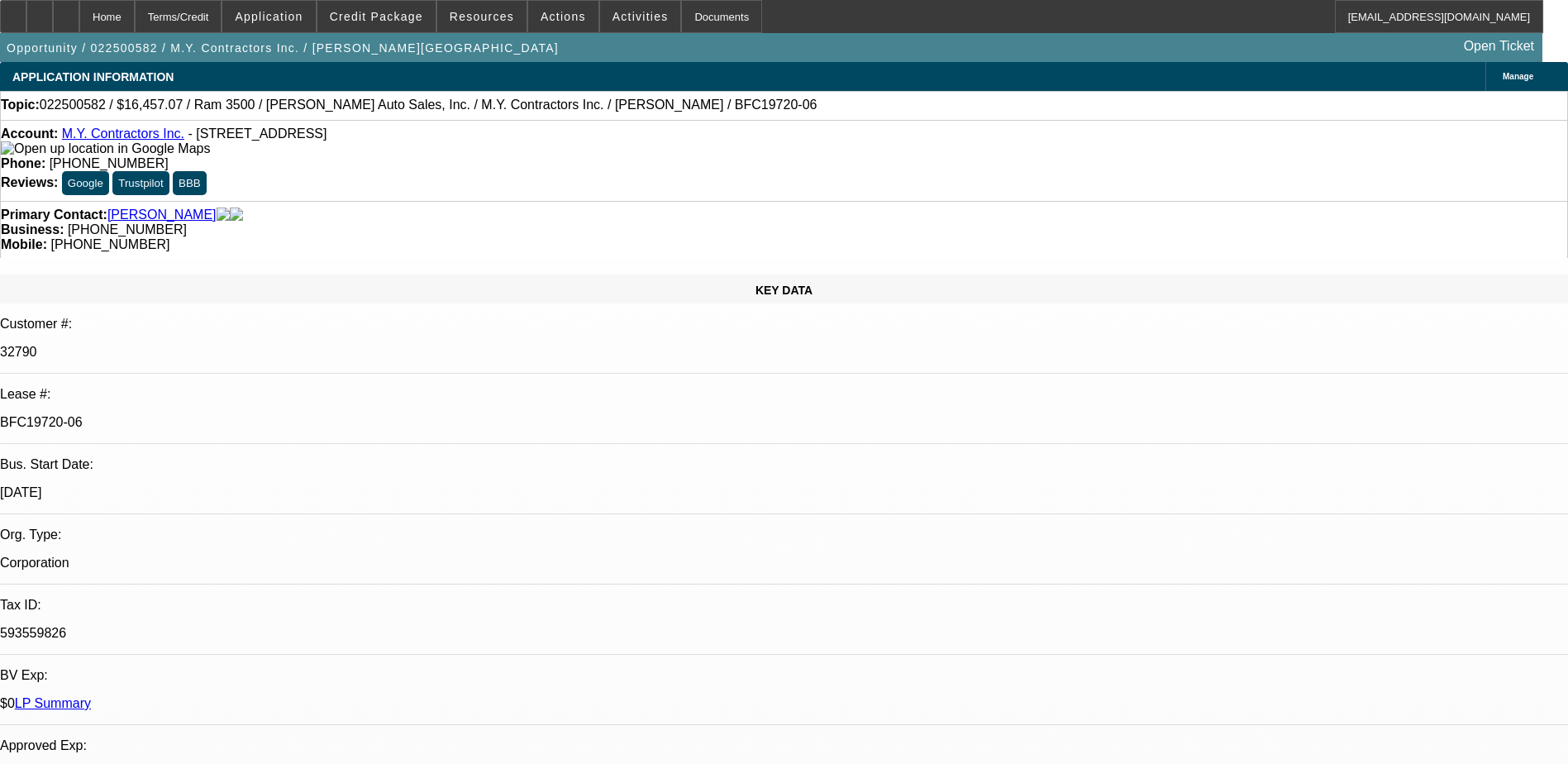
select select "0"
select select "6"
select select "0"
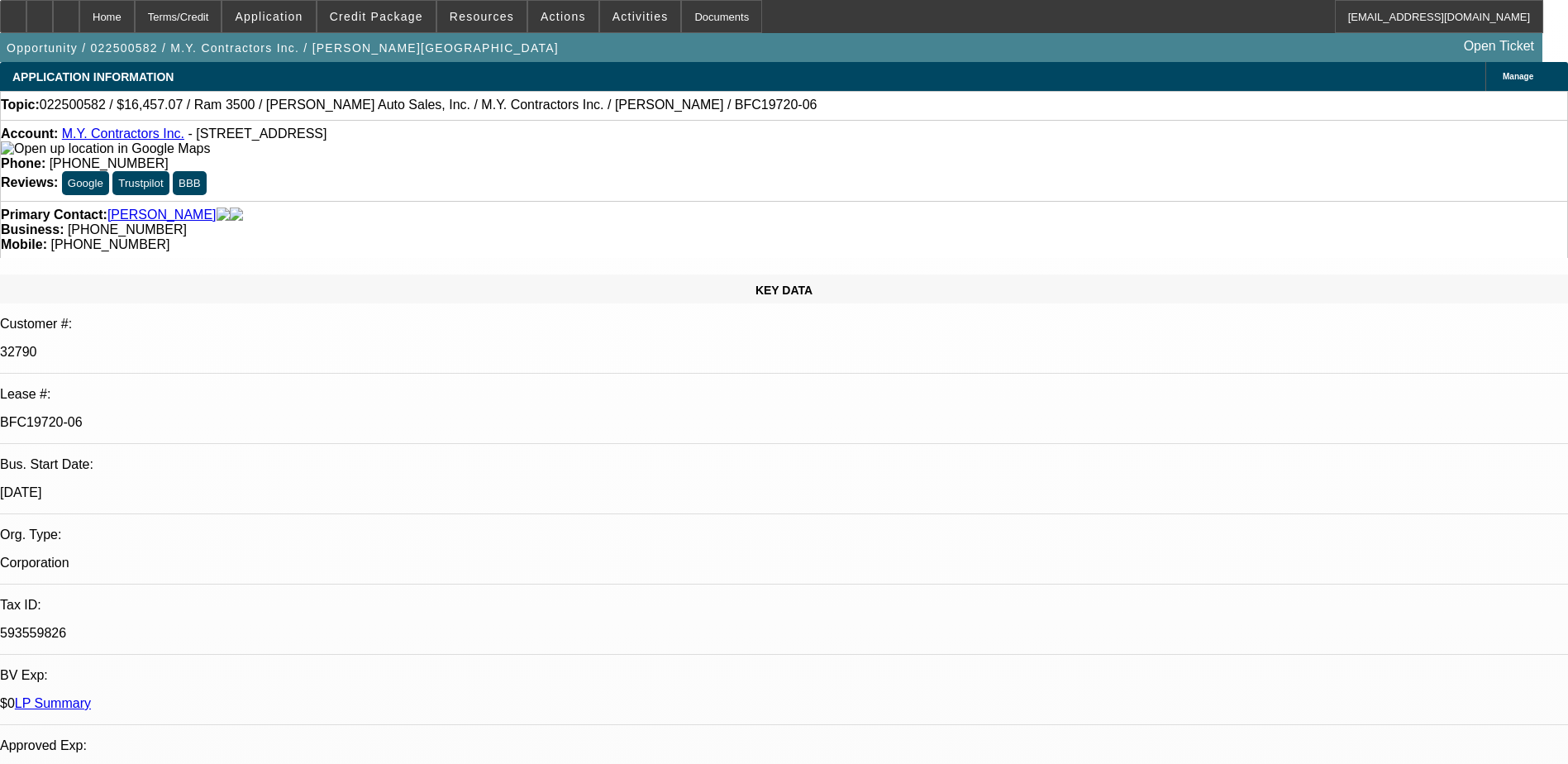
select select "0"
select select "6"
select select "0"
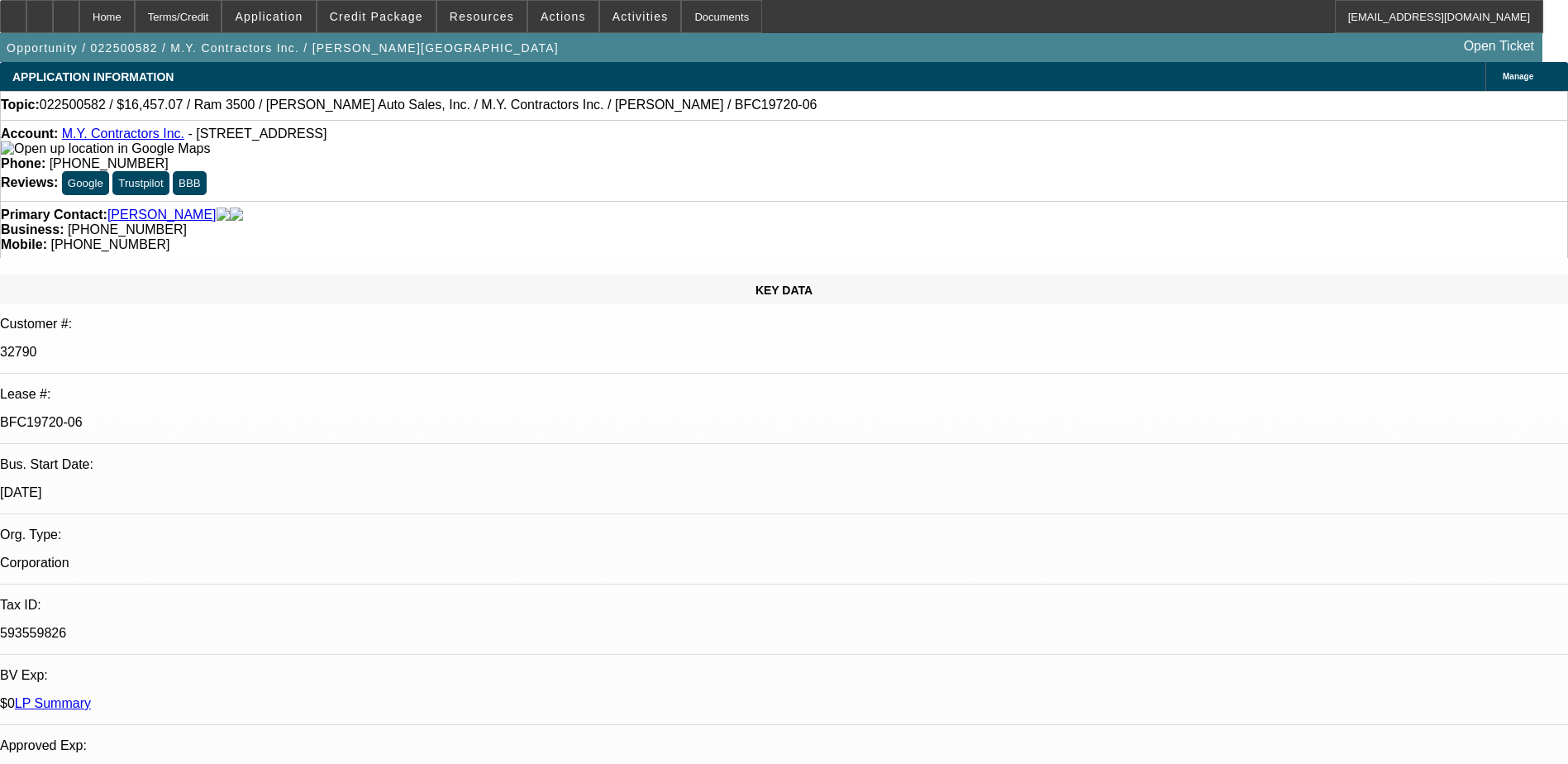
select select "0"
select select "6"
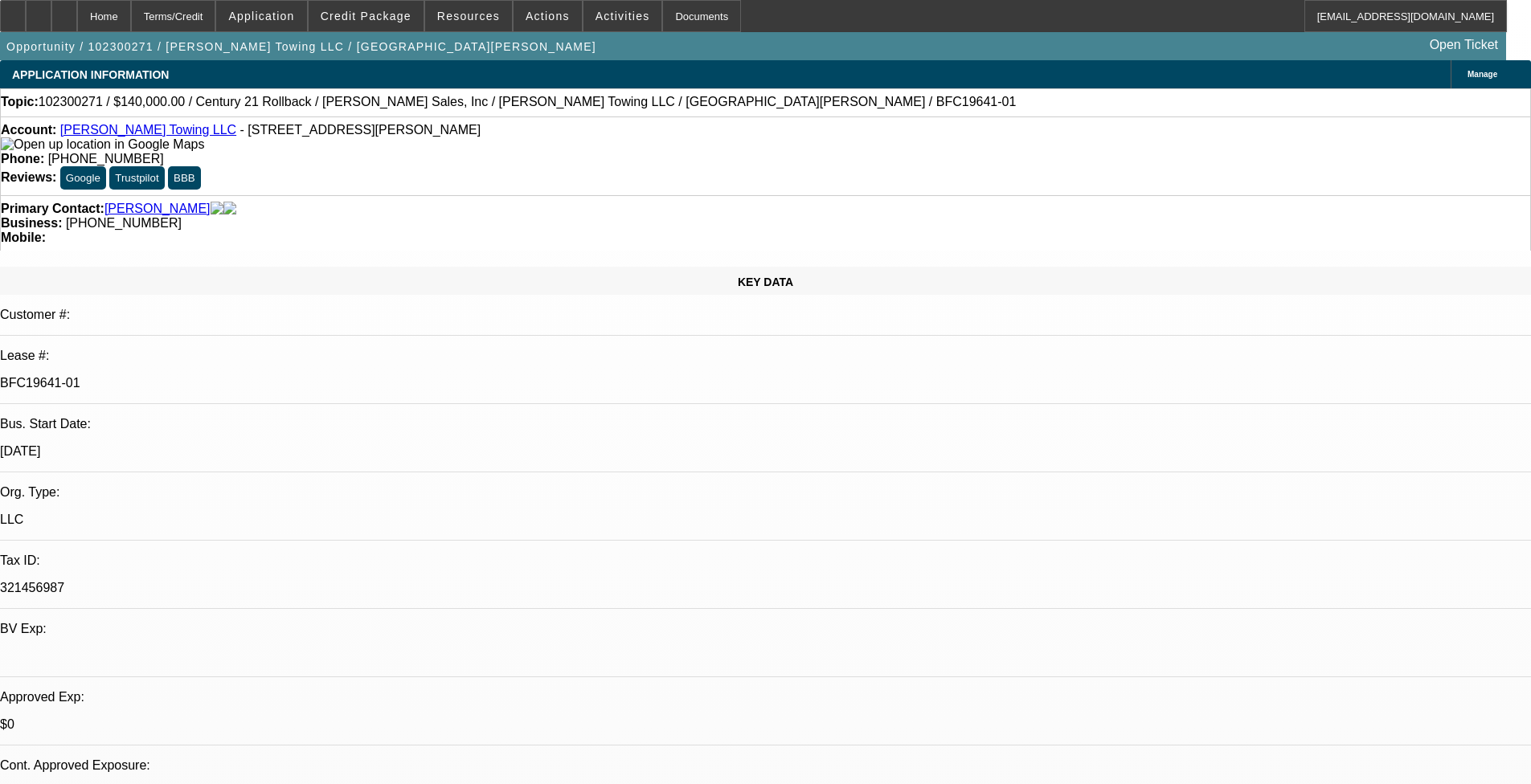
select select "0"
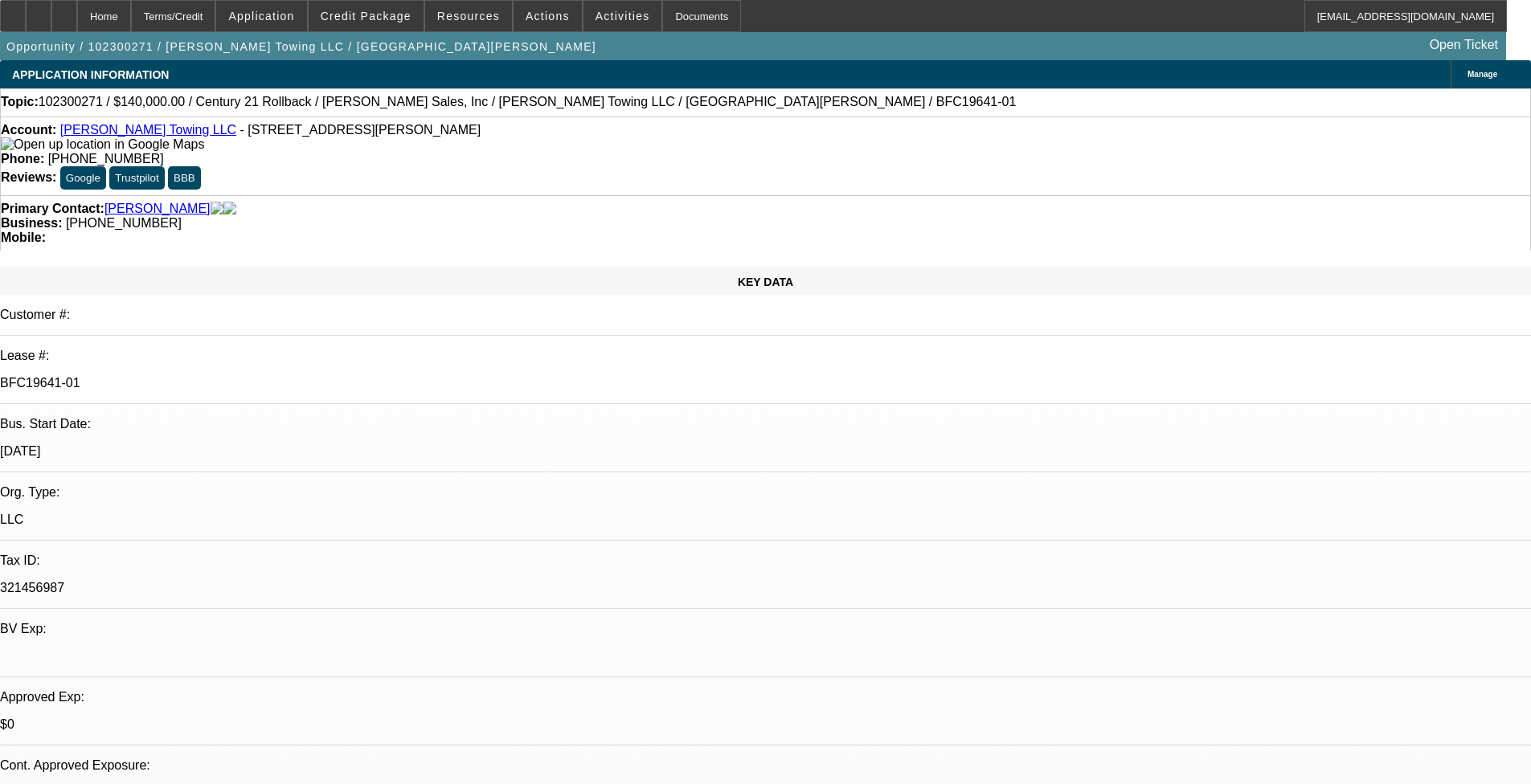
select select "0"
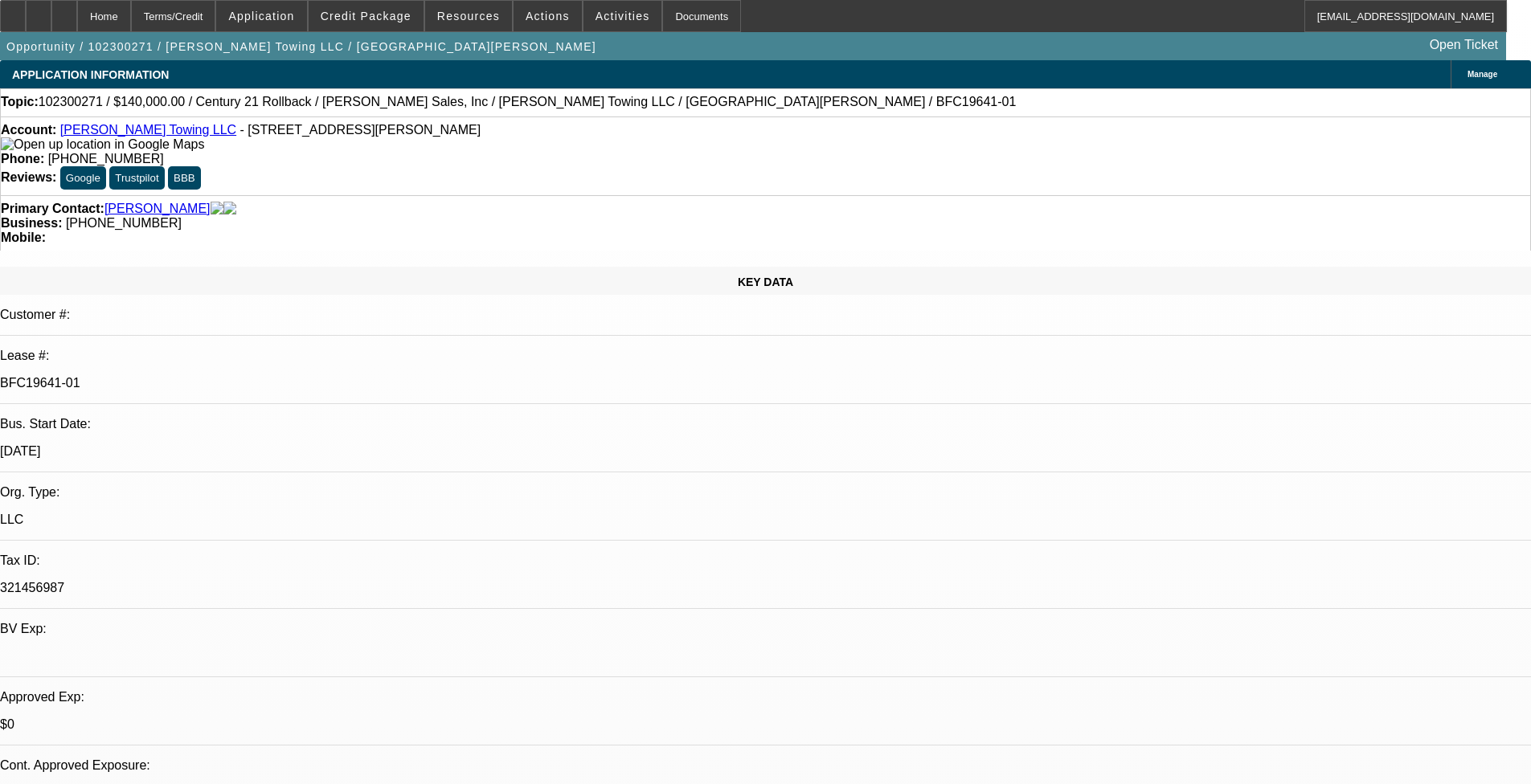
select select "0"
select select "1"
select select "2"
select select "6"
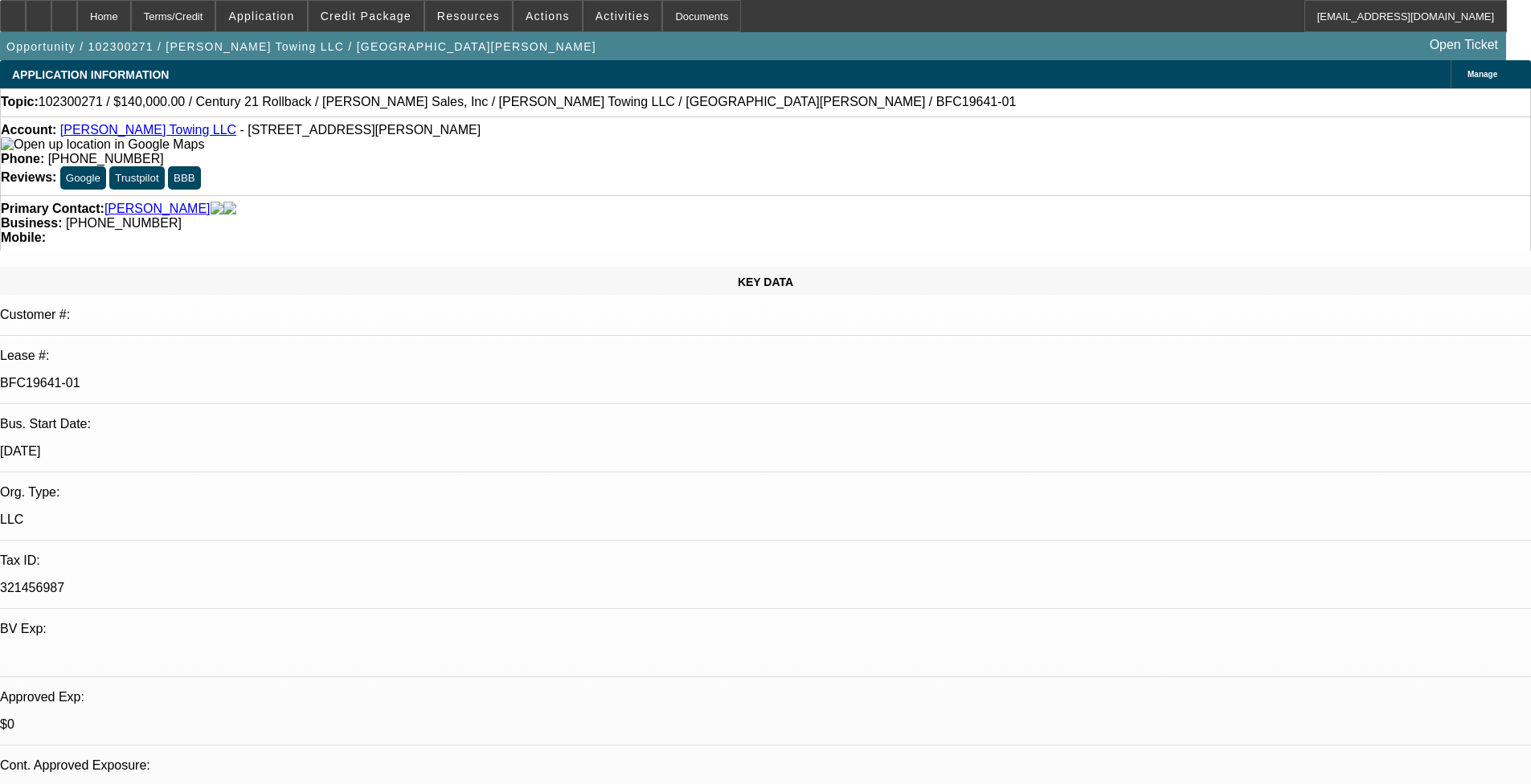
select select "1"
select select "2"
select select "6"
select select "1"
select select "2"
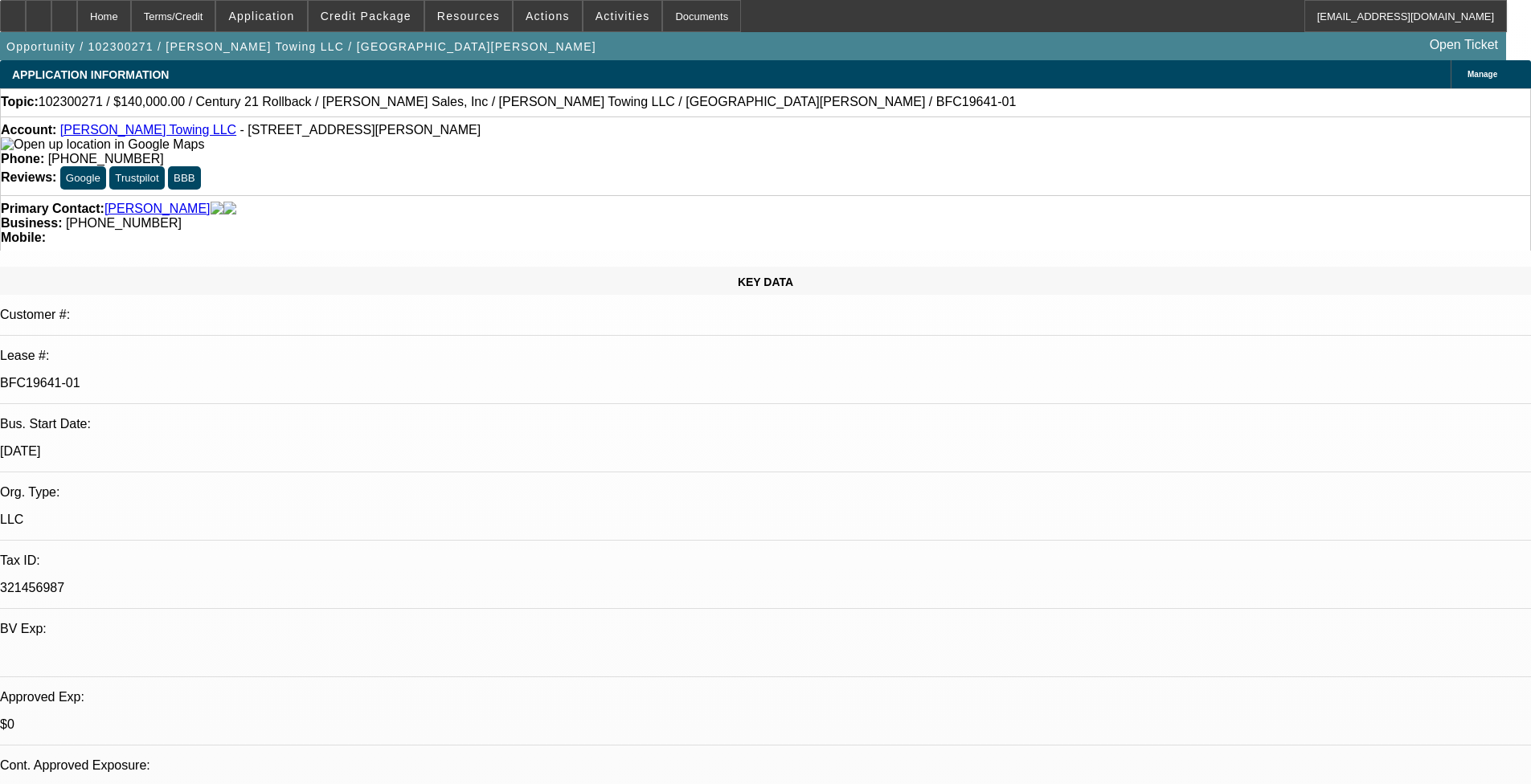
select select "6"
select select "1"
select select "2"
select select "6"
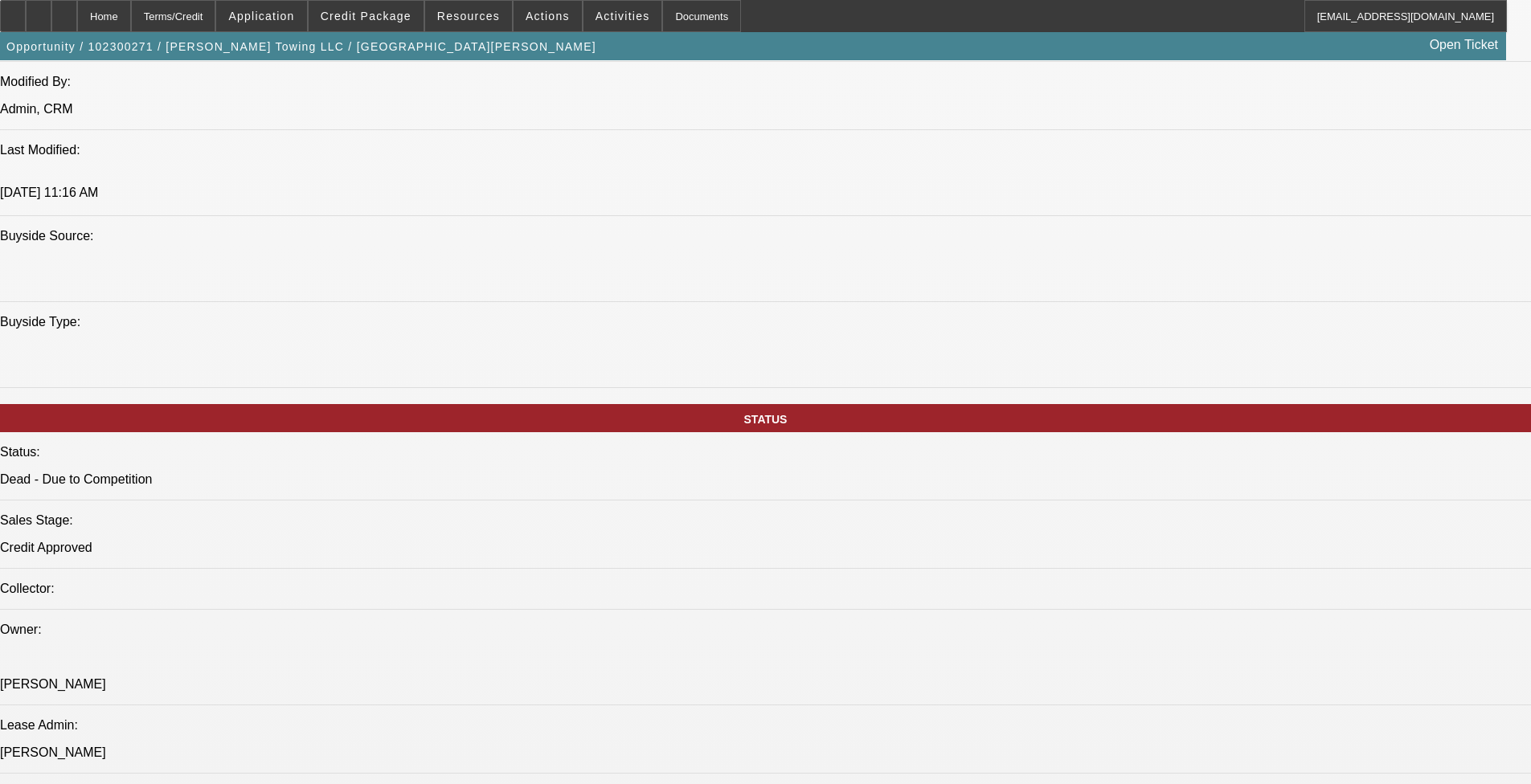
scroll to position [1687, 0]
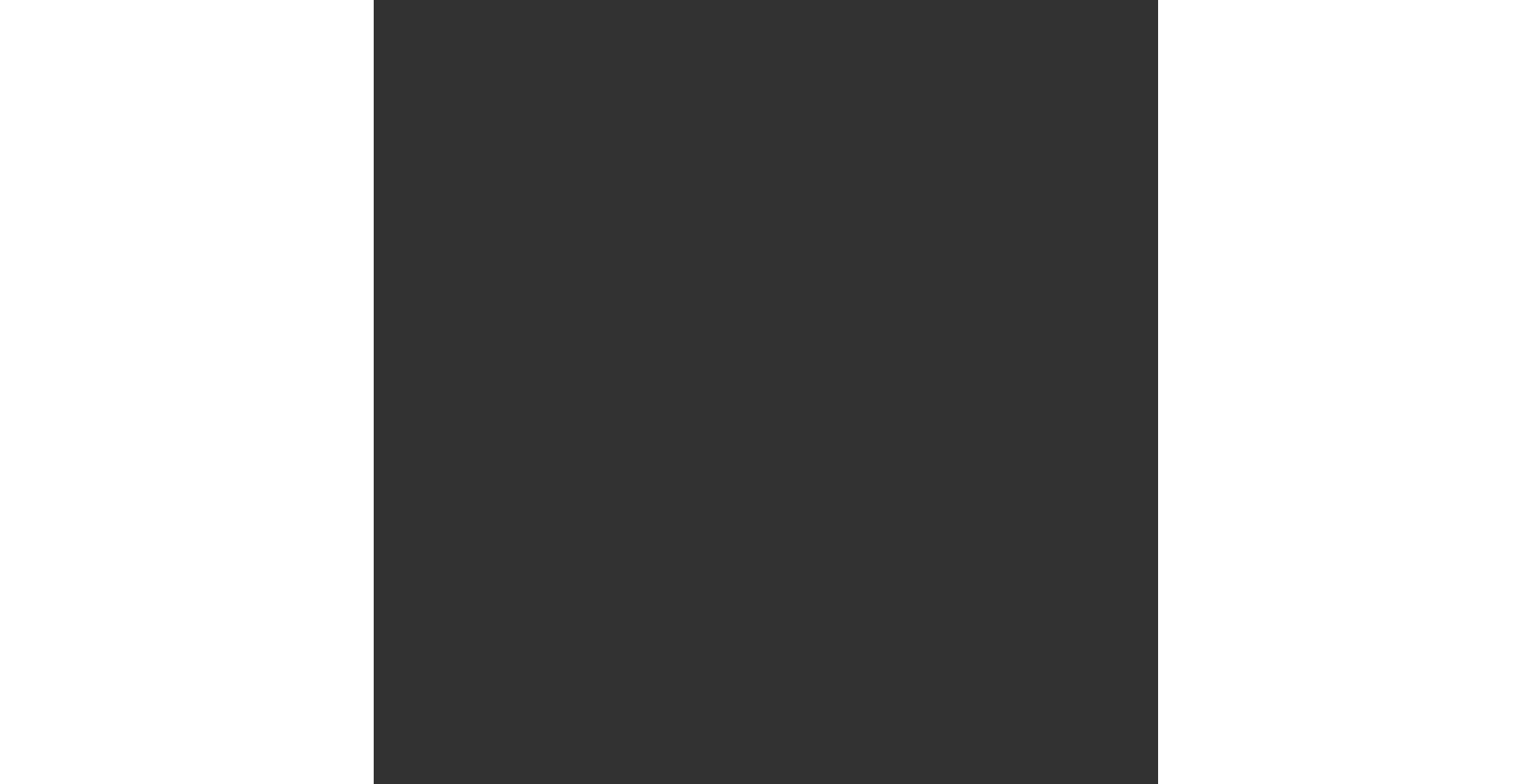
scroll to position [433, 0]
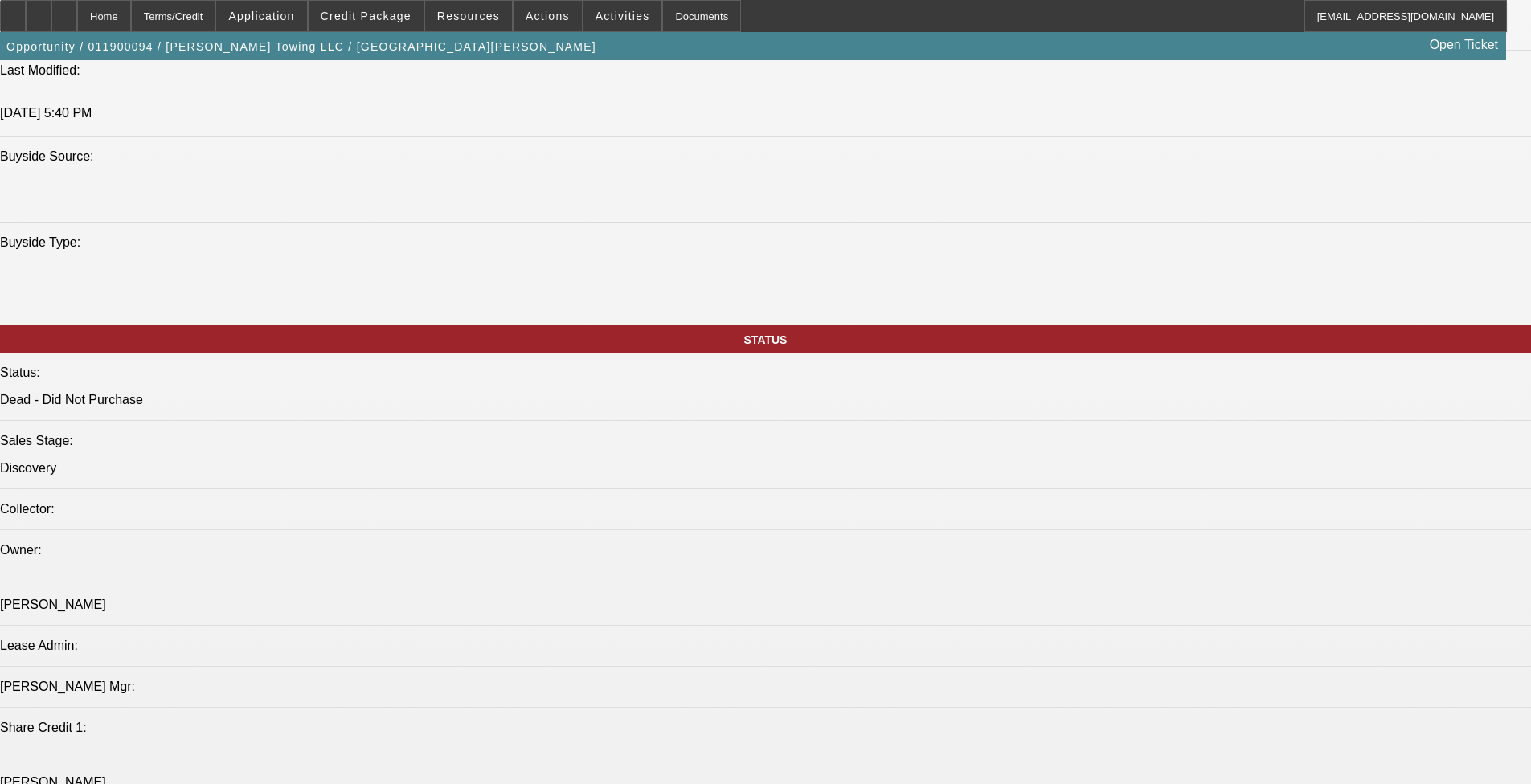
select select "0"
select select "2"
select select "0.1"
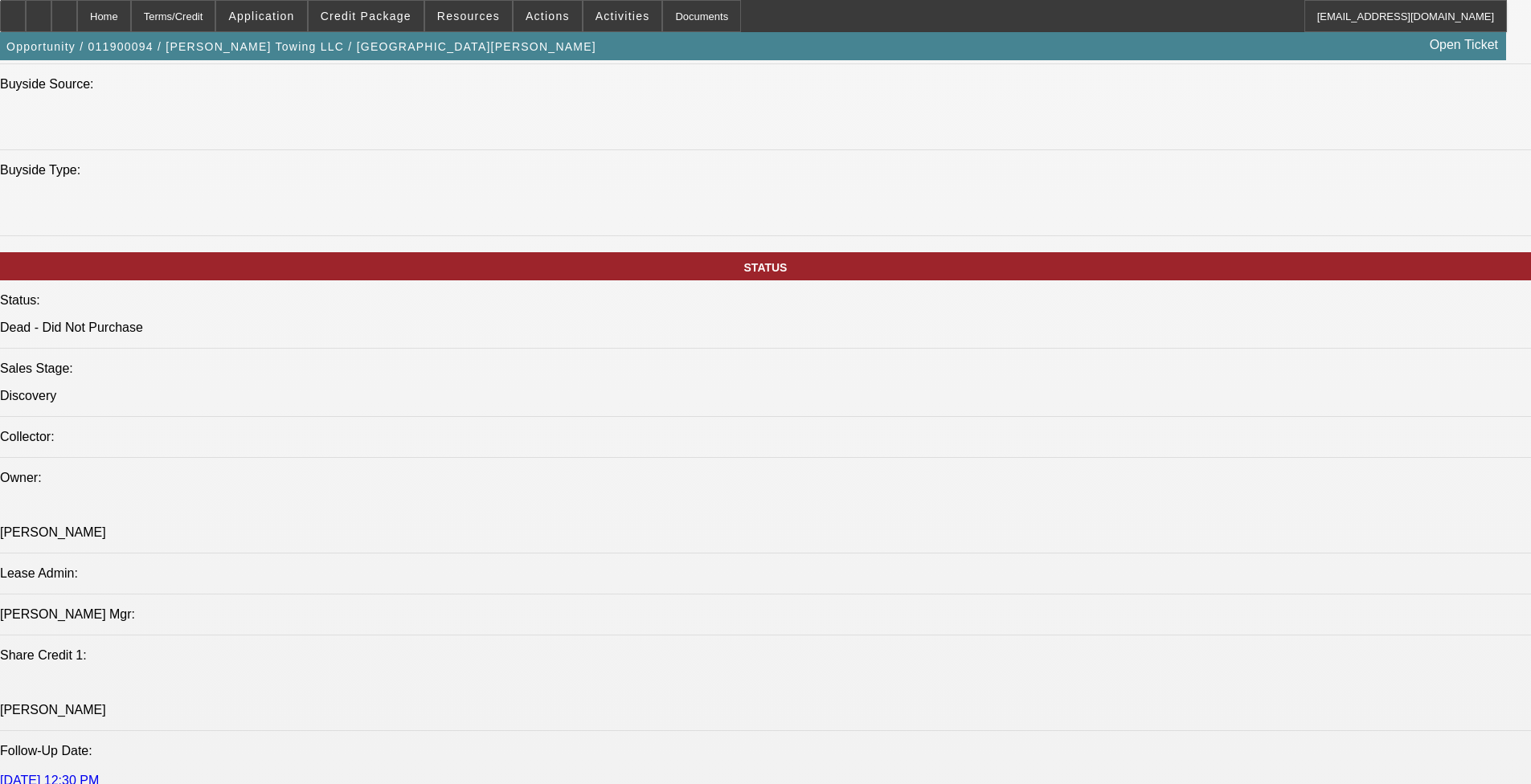
select select "1"
select select "2"
select select
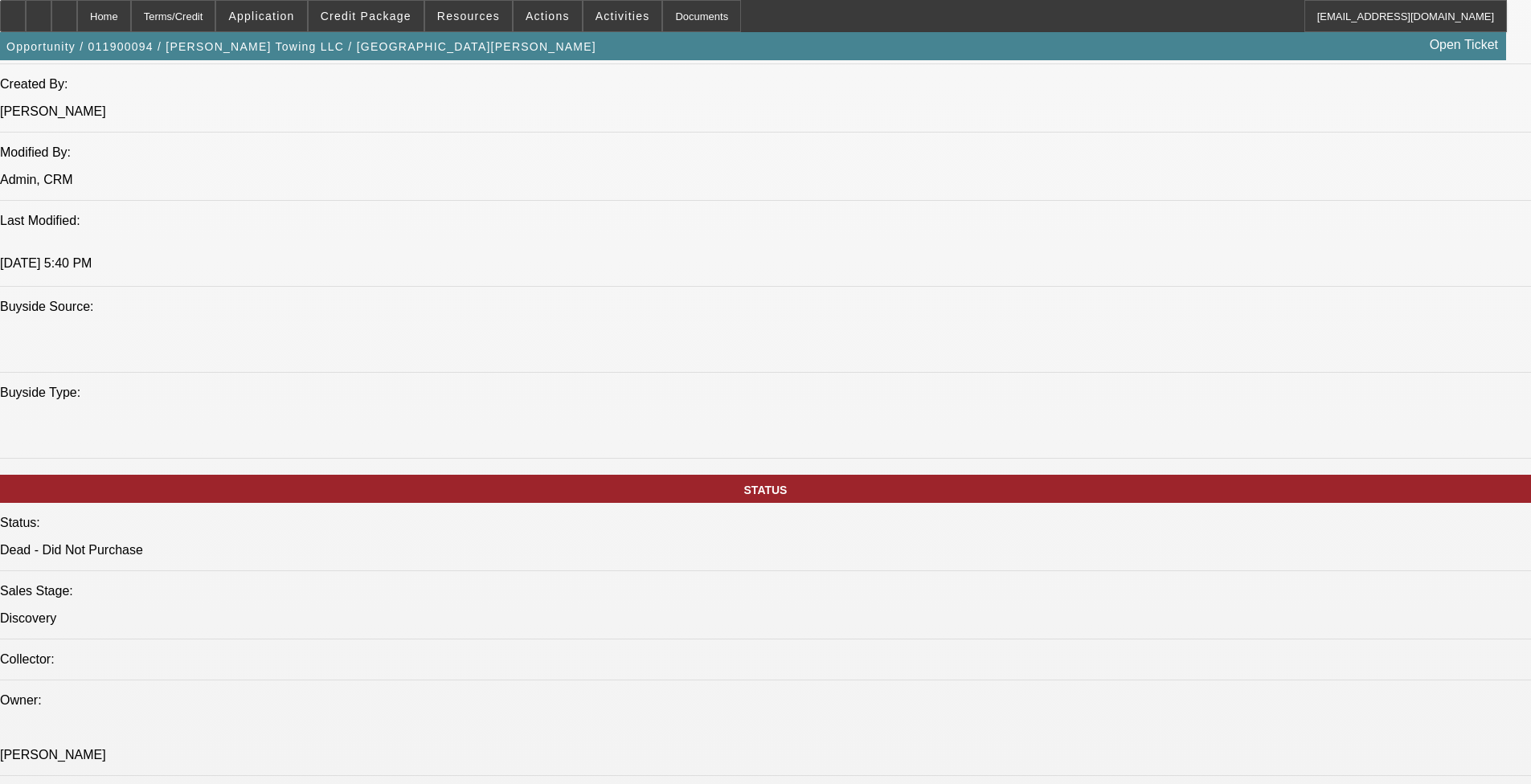
scroll to position [1357, 0]
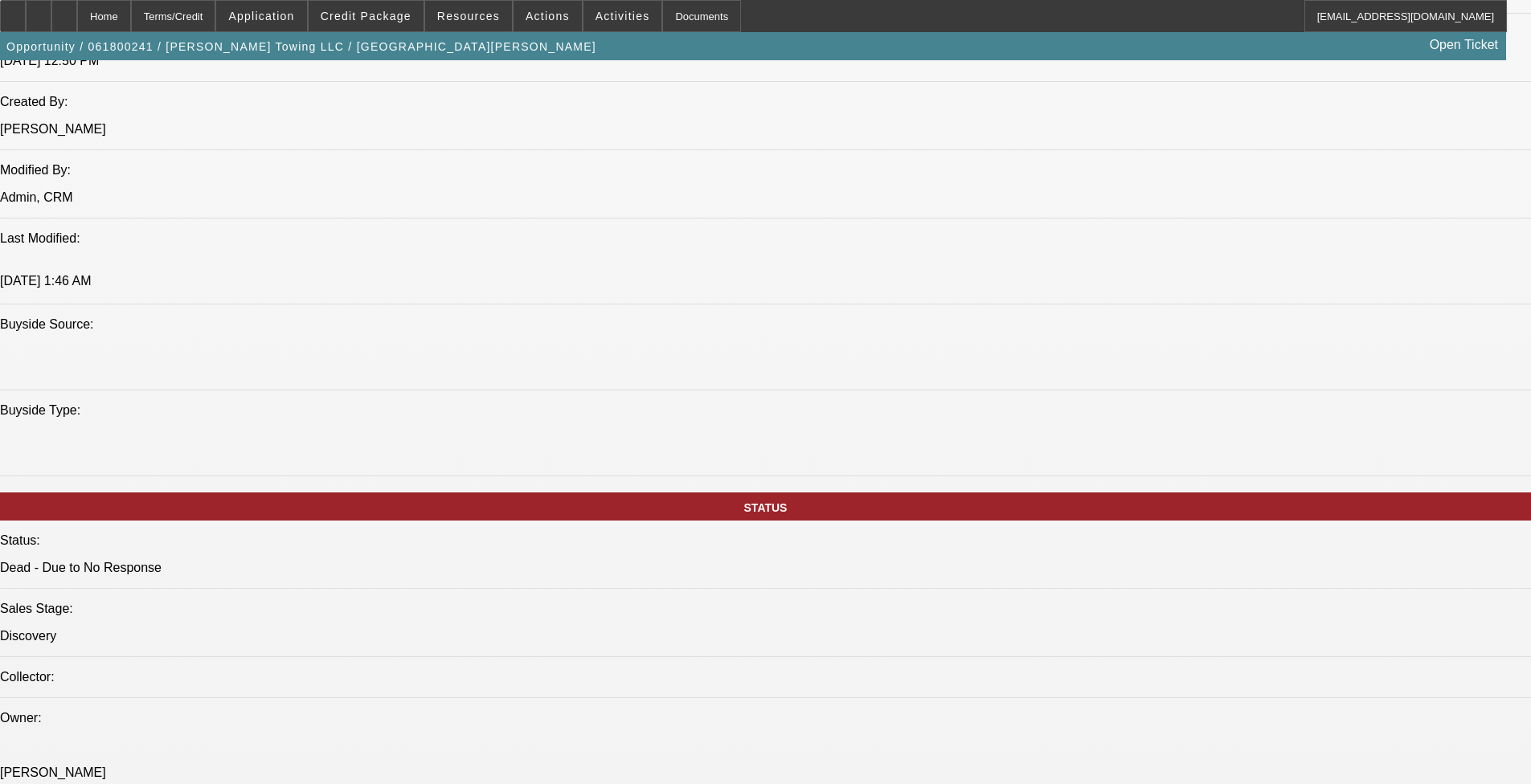
select select "0"
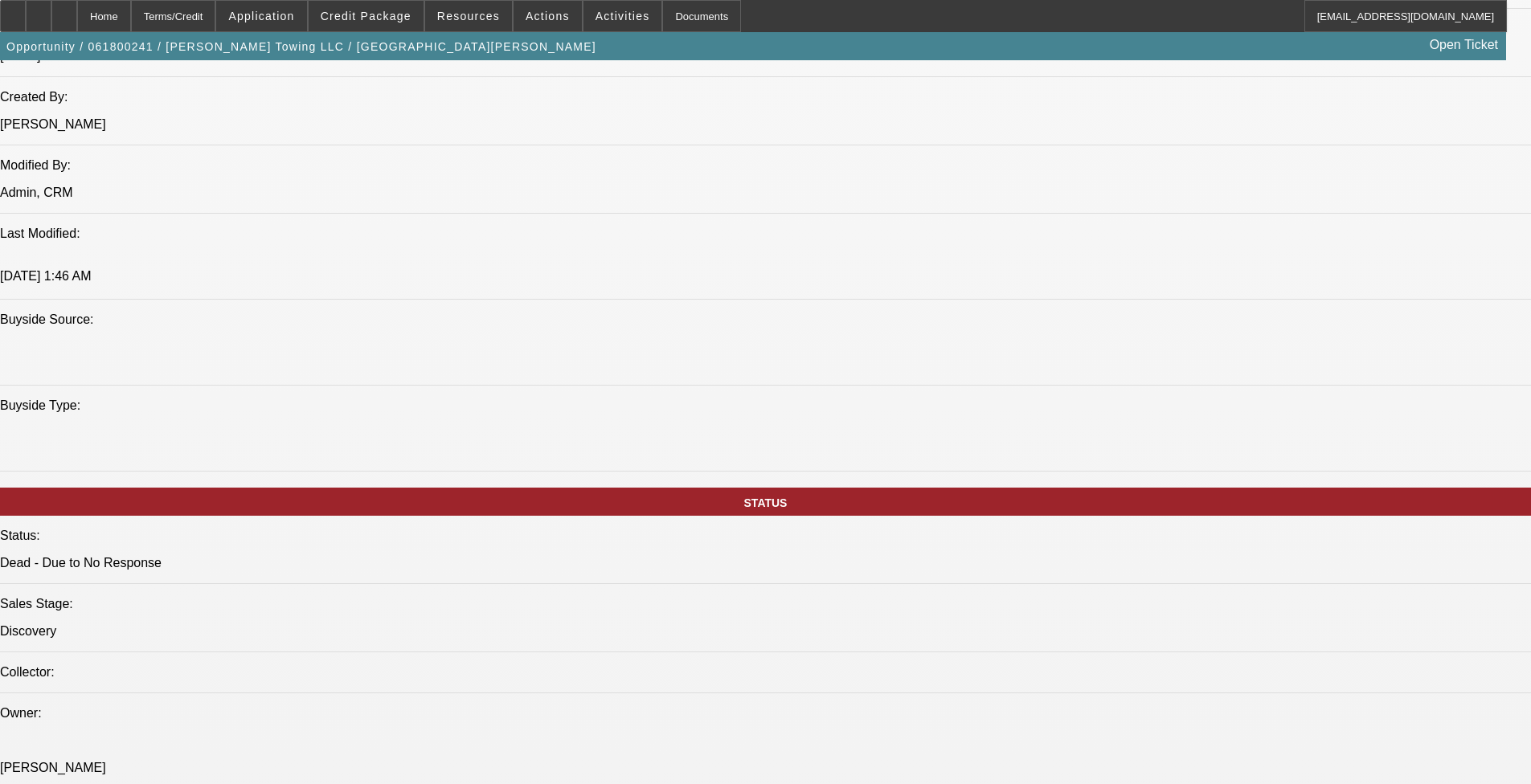
select select "2"
select select "0.1"
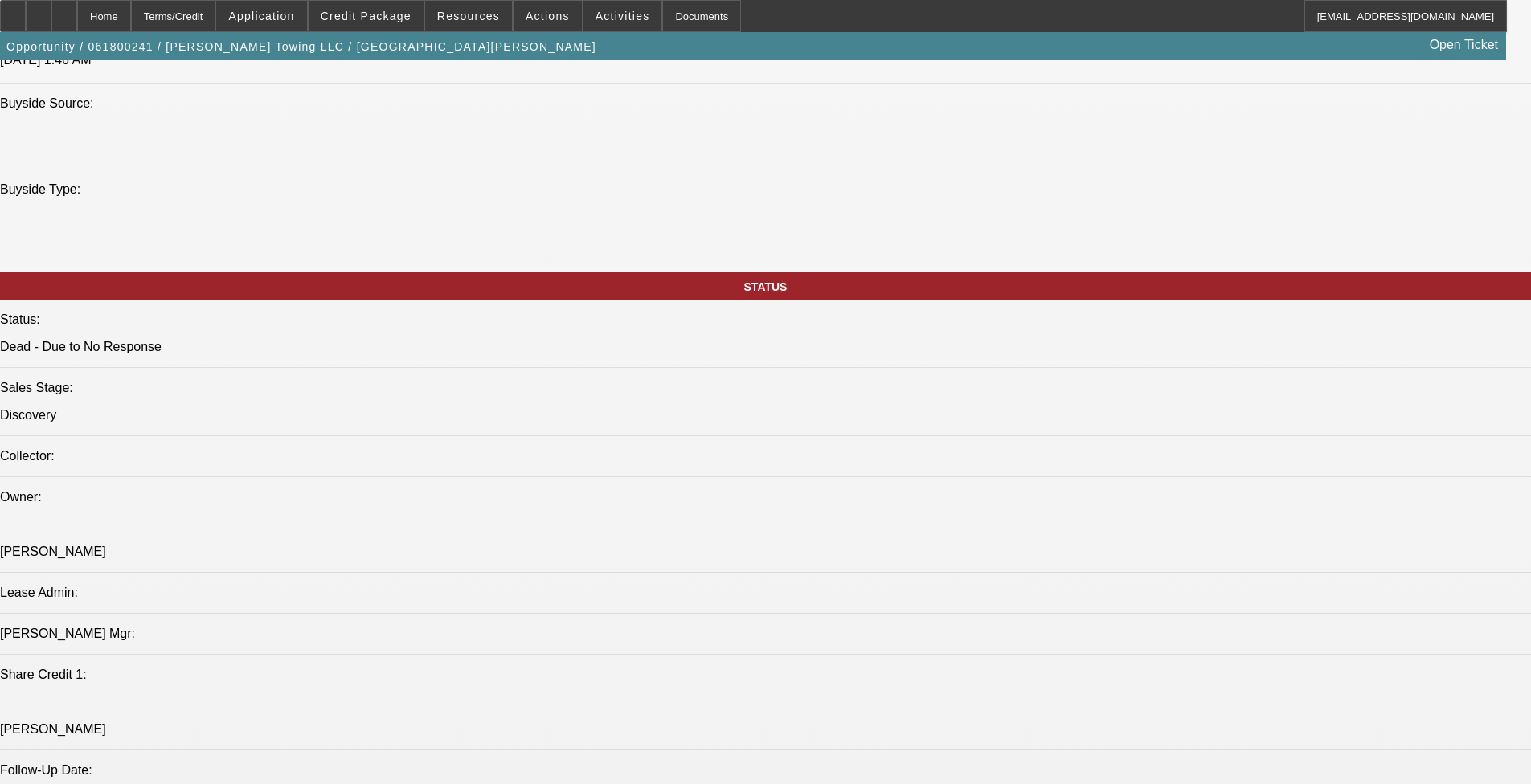
scroll to position [1813, 0]
